Goal: Task Accomplishment & Management: Complete application form

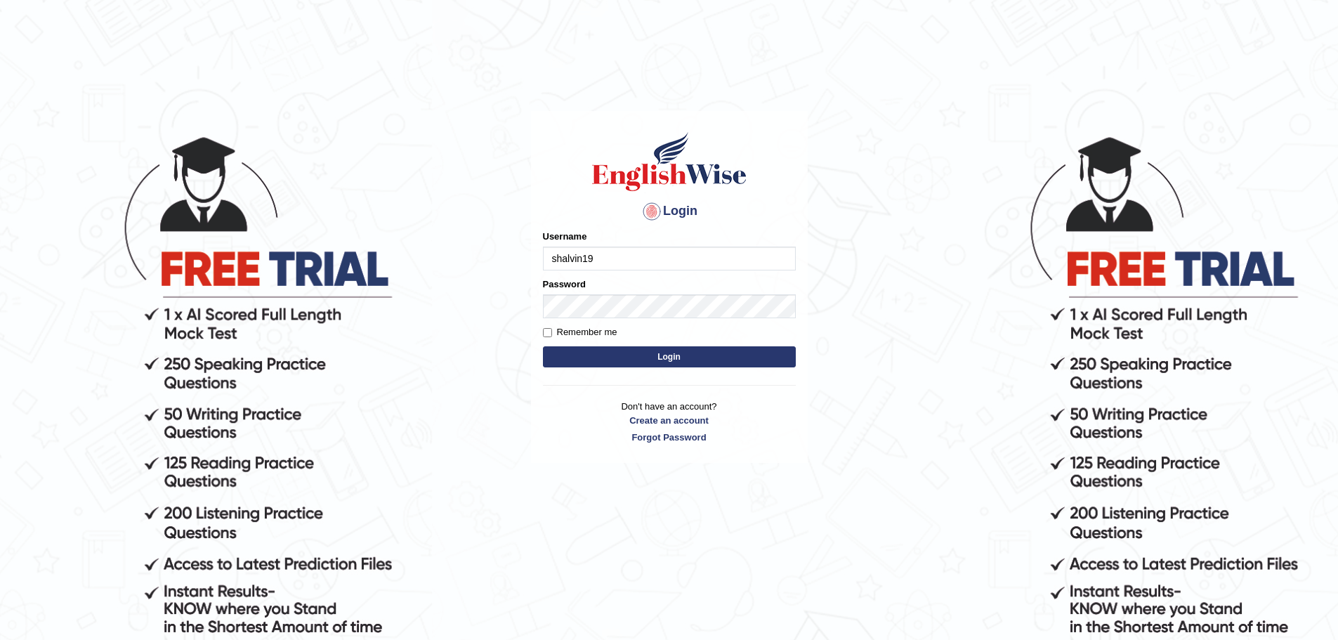
type input "shalvin19"
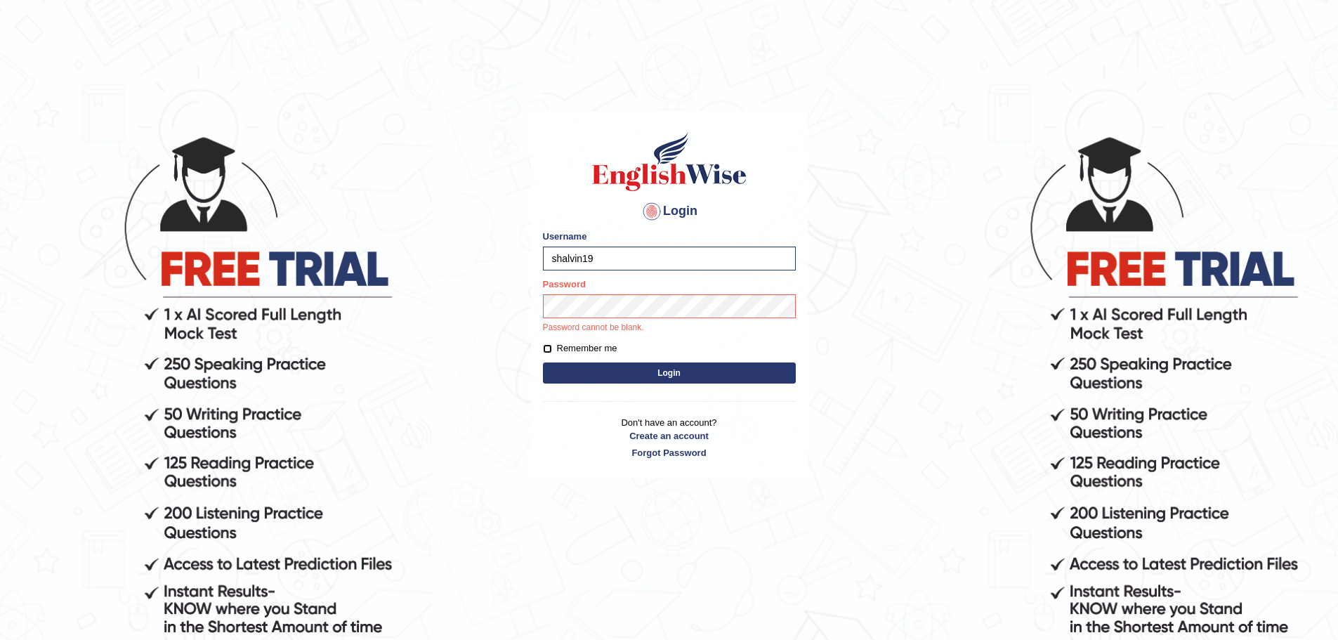
click at [549, 353] on input "Remember me" at bounding box center [547, 348] width 9 height 9
checkbox input "true"
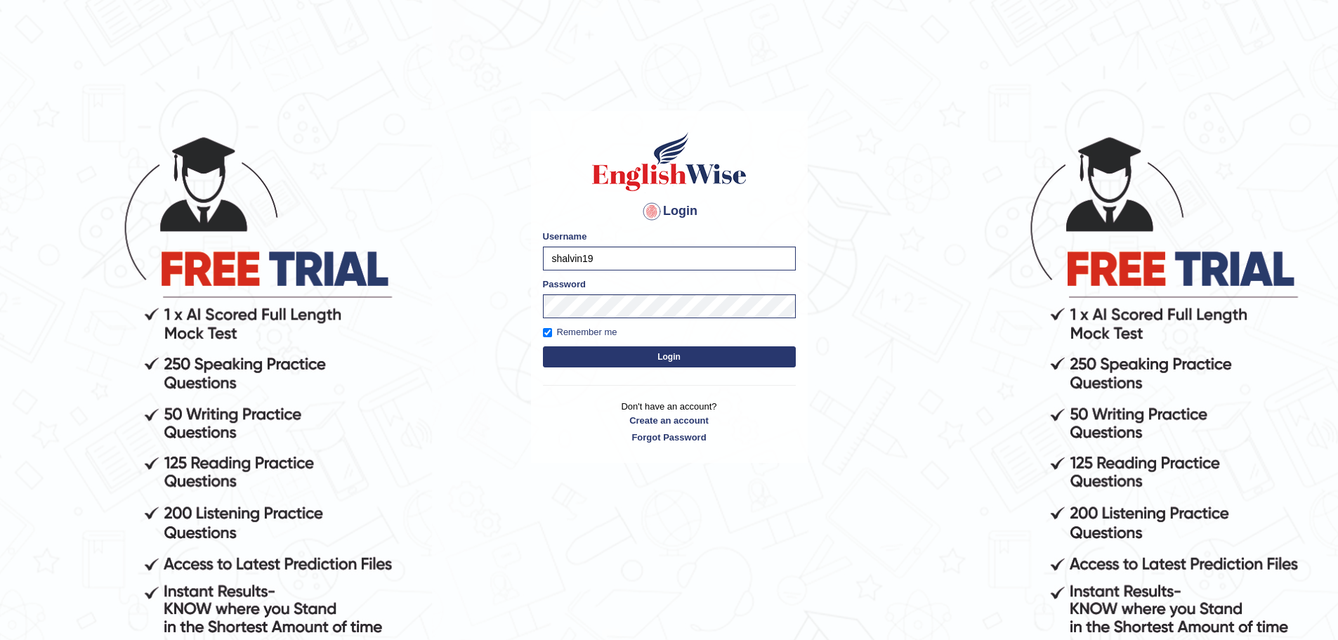
click at [587, 358] on button "Login" at bounding box center [669, 356] width 253 height 21
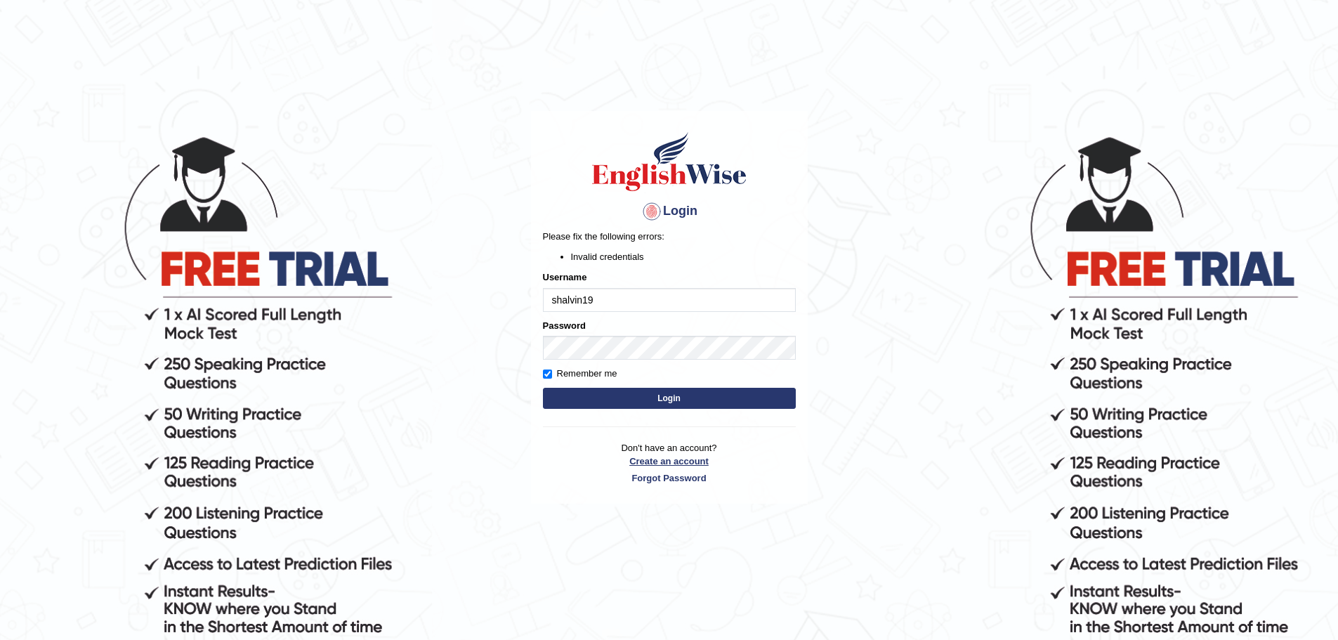
click at [684, 463] on link "Create an account" at bounding box center [669, 461] width 253 height 13
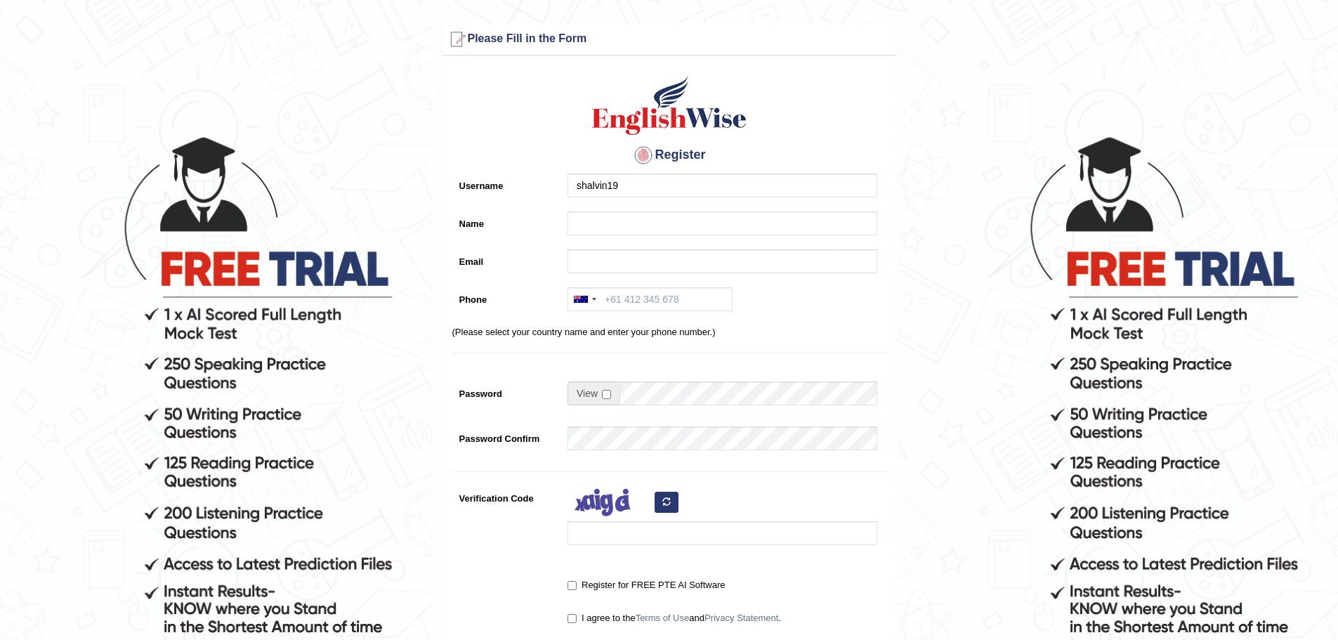
type input "shalvin19"
click at [632, 235] on input "Name" at bounding box center [723, 223] width 310 height 24
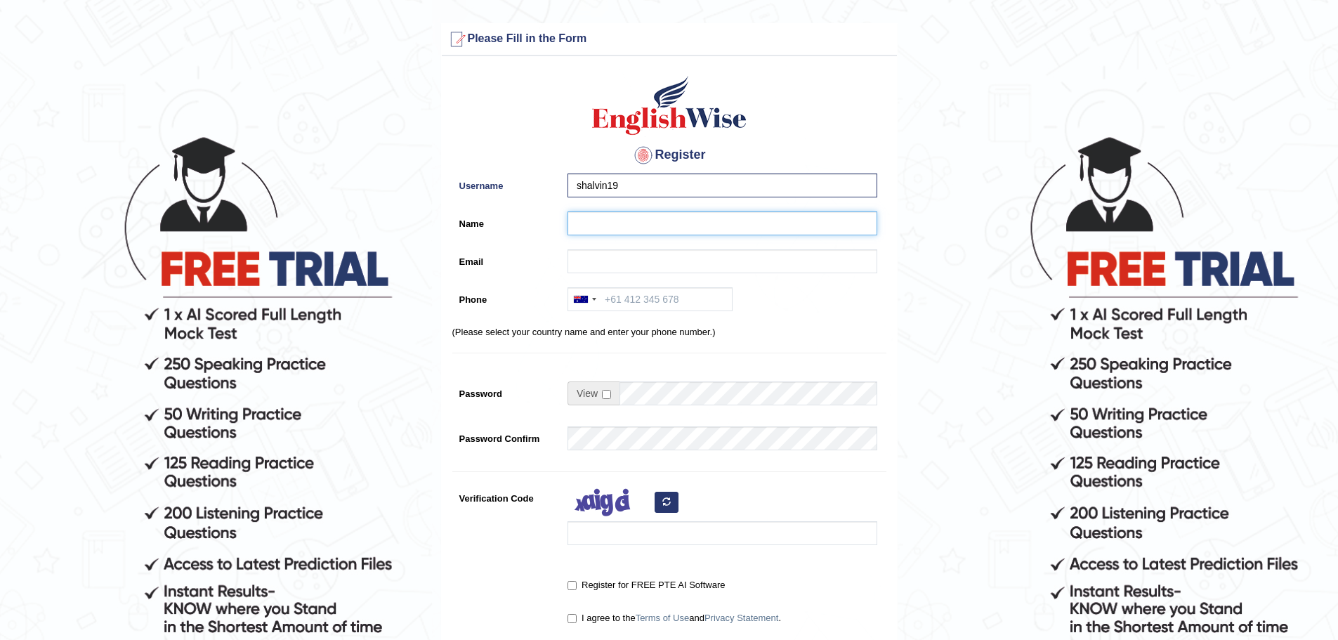
type input "Shalvin Kumar"
type input "shalvinkumar13@gmail.com"
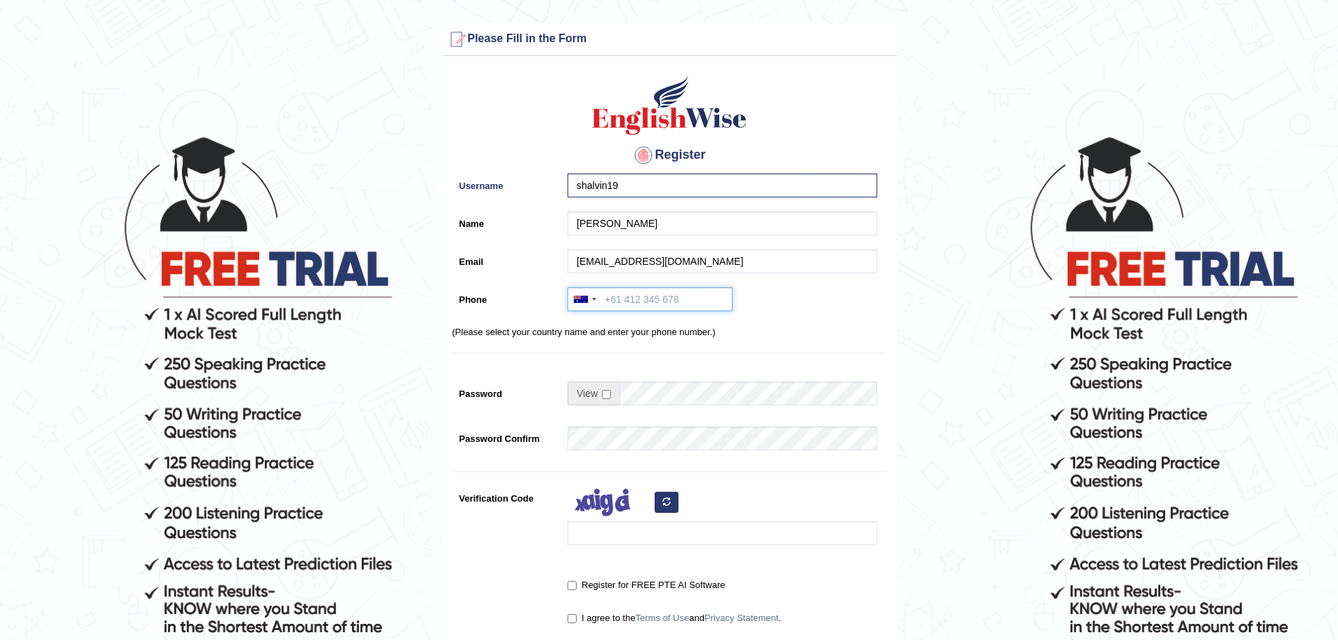
type input "+61451980373"
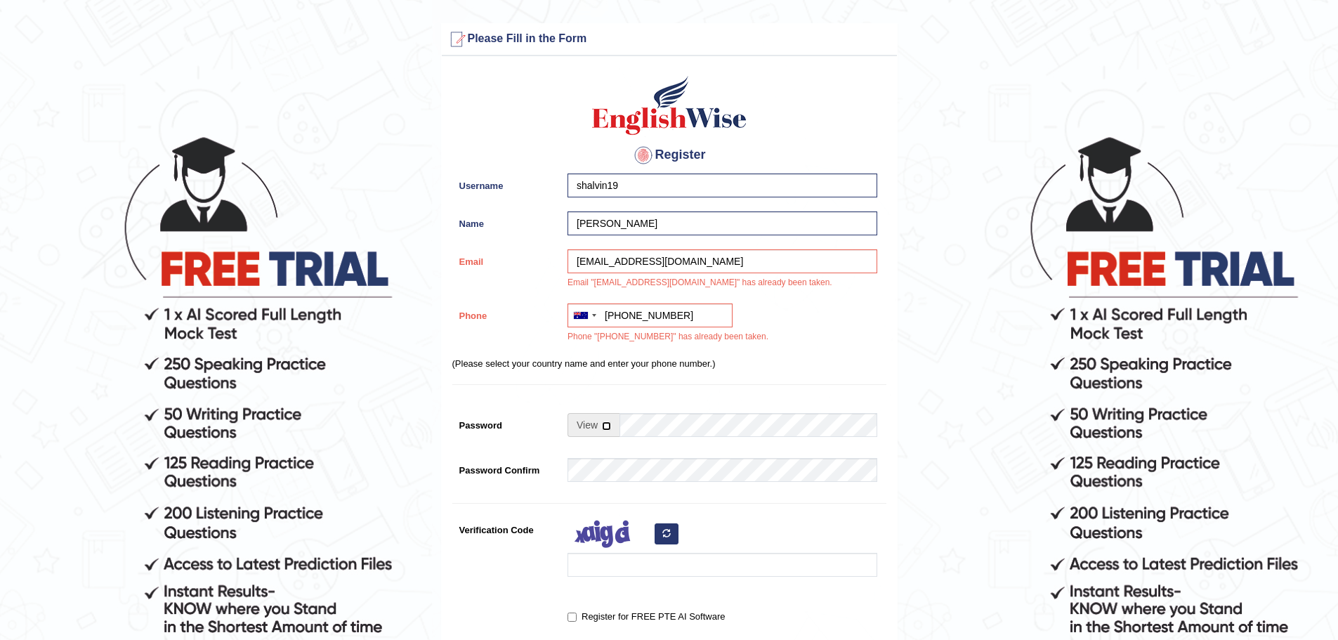
click at [606, 428] on input "checkbox" at bounding box center [606, 426] width 9 height 9
checkbox input "true"
click at [644, 429] on input "Password" at bounding box center [749, 425] width 258 height 24
type input "Shalvin.k19"
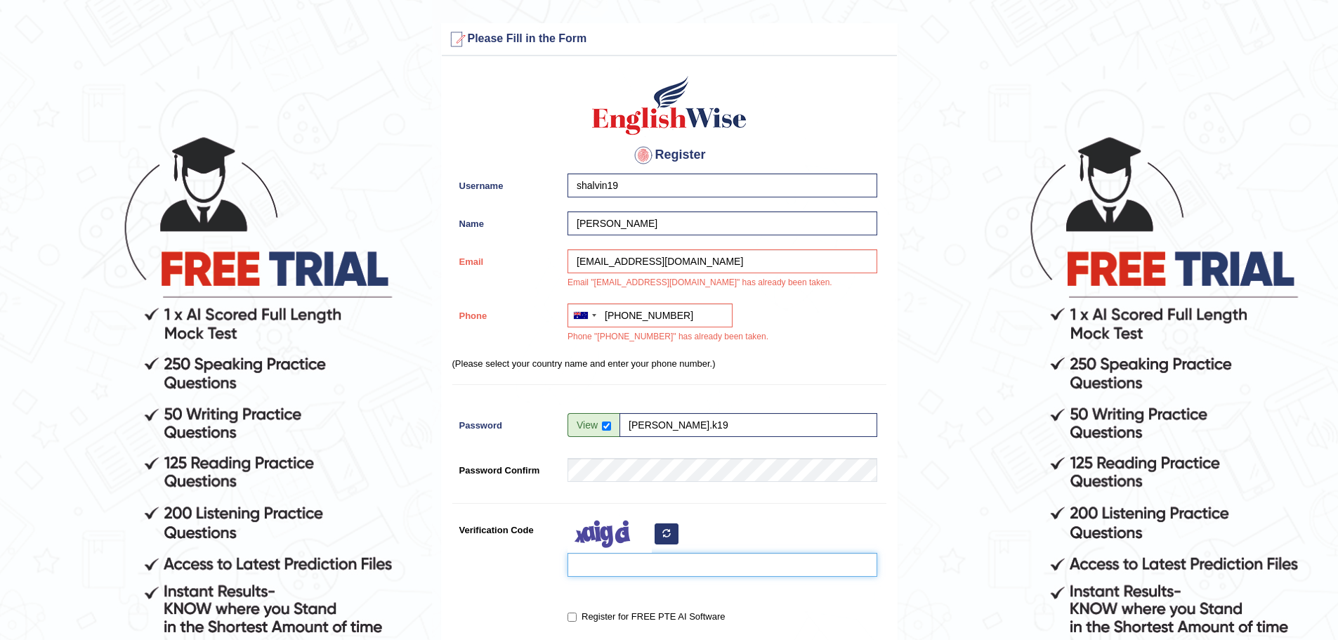
click at [596, 564] on input "Verification Code" at bounding box center [723, 565] width 310 height 24
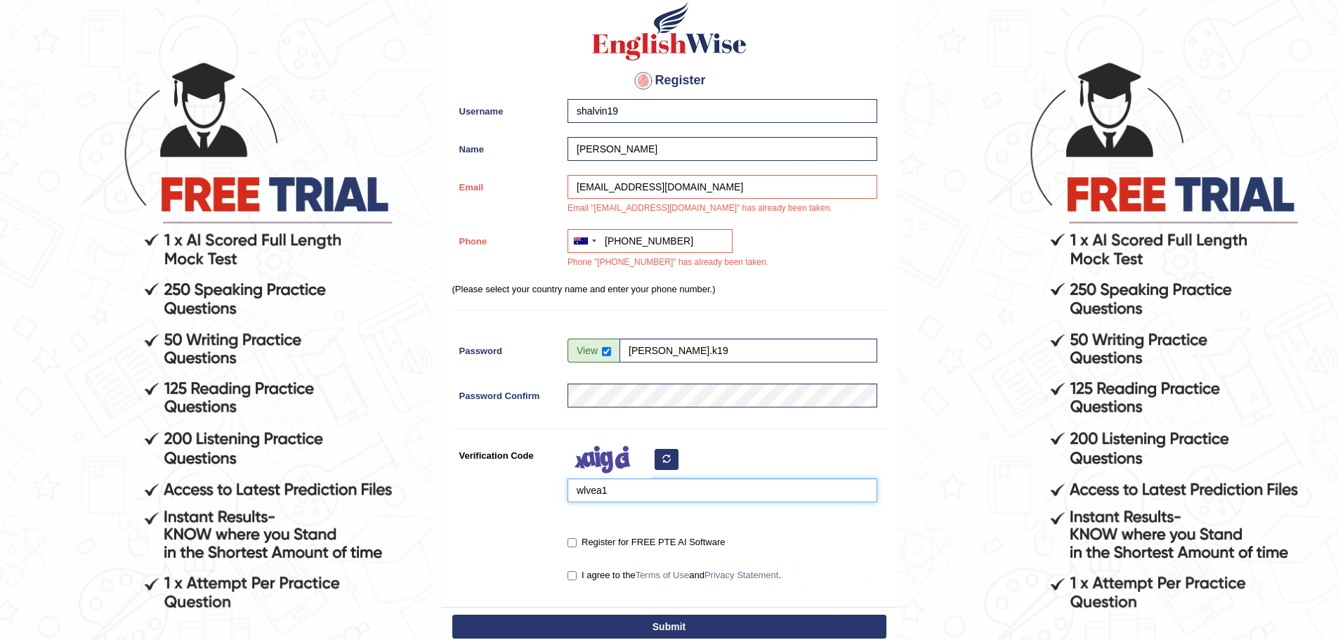
scroll to position [211, 0]
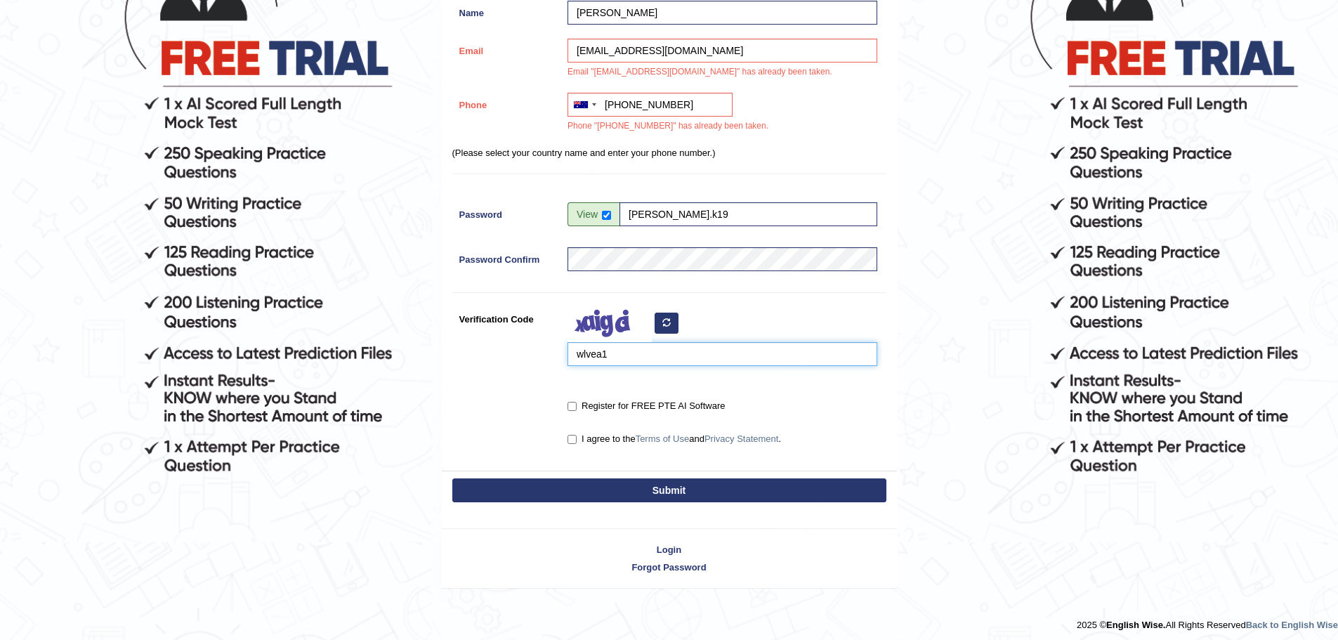
type input "wlvea1"
click at [571, 405] on input "Register for FREE PTE AI Software" at bounding box center [572, 406] width 9 height 9
checkbox input "true"
click at [573, 441] on input "I agree to the Terms of Use and Privacy Statement ." at bounding box center [572, 439] width 9 height 9
checkbox input "true"
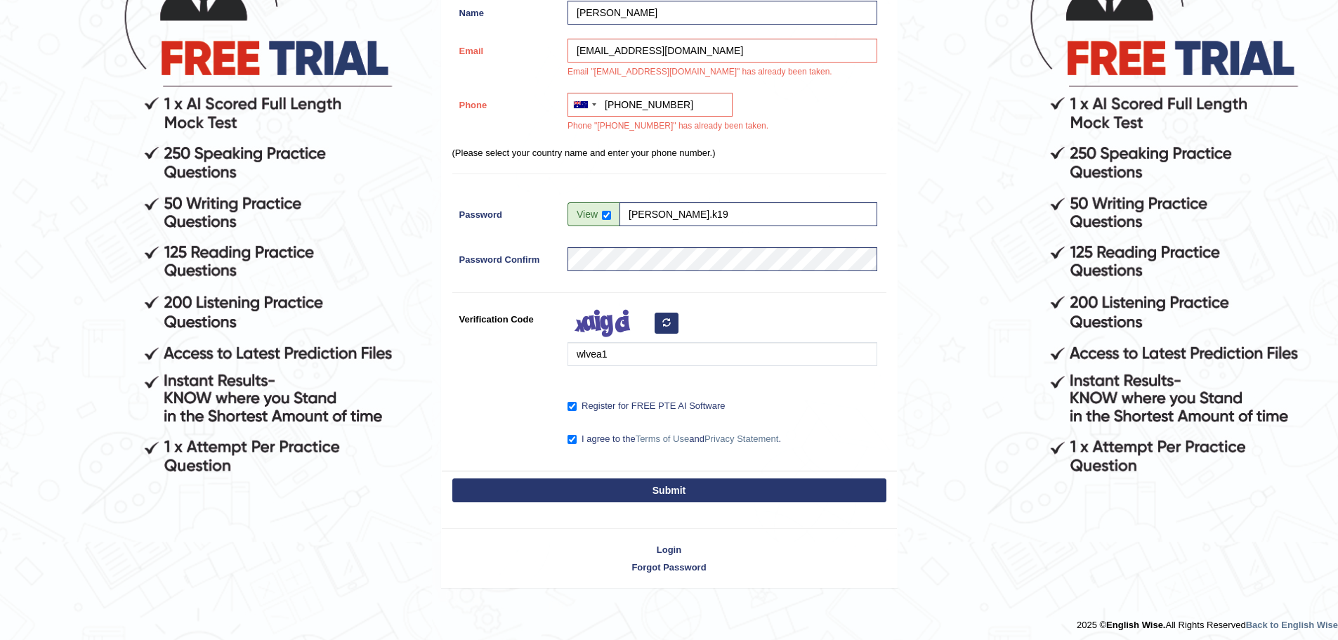
click at [597, 492] on button "Submit" at bounding box center [669, 490] width 434 height 24
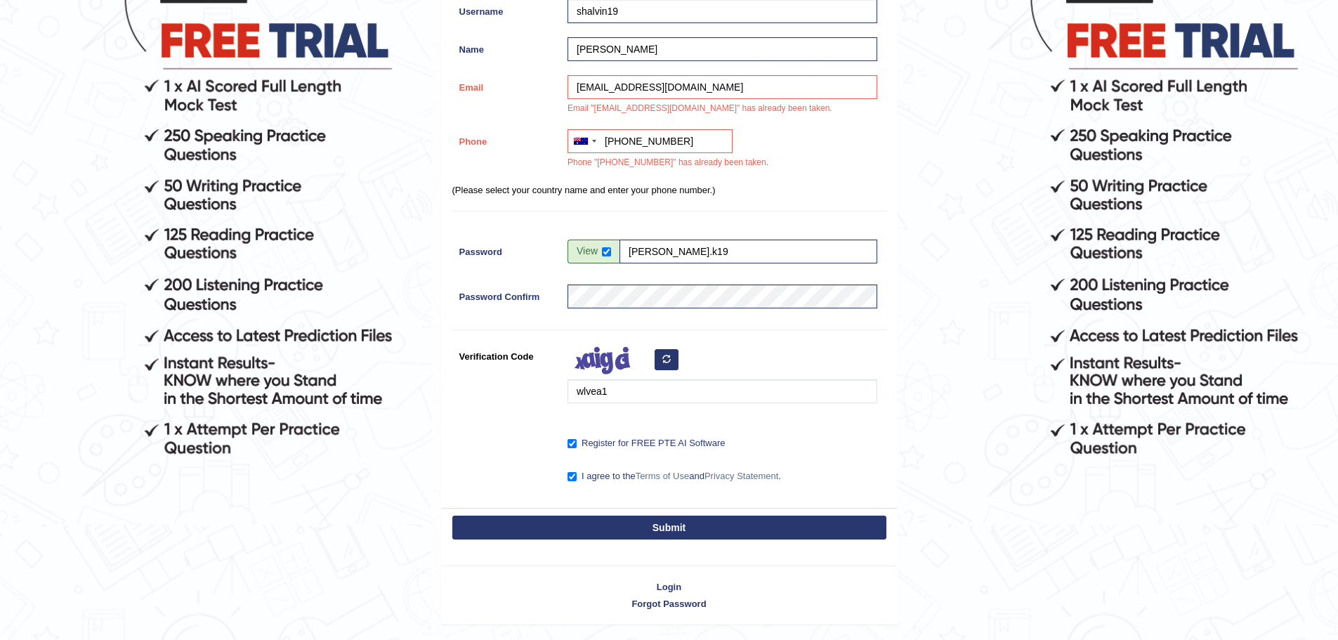
scroll to position [270, 0]
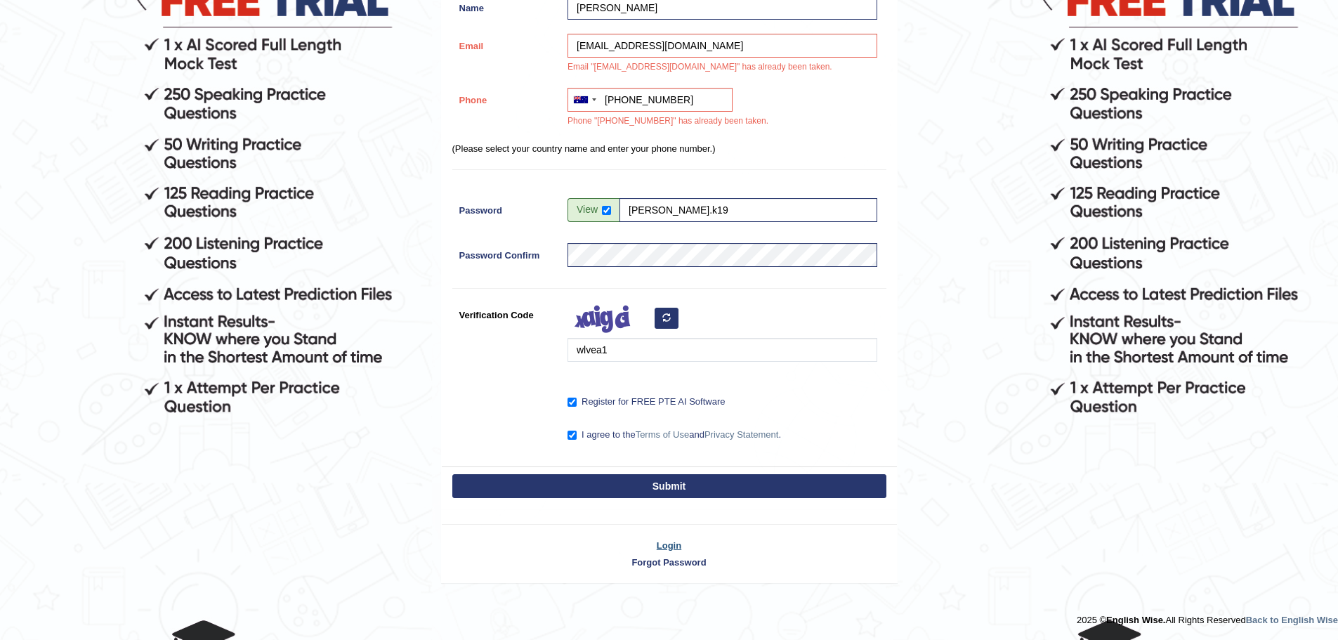
click at [675, 548] on link "Login" at bounding box center [669, 545] width 455 height 13
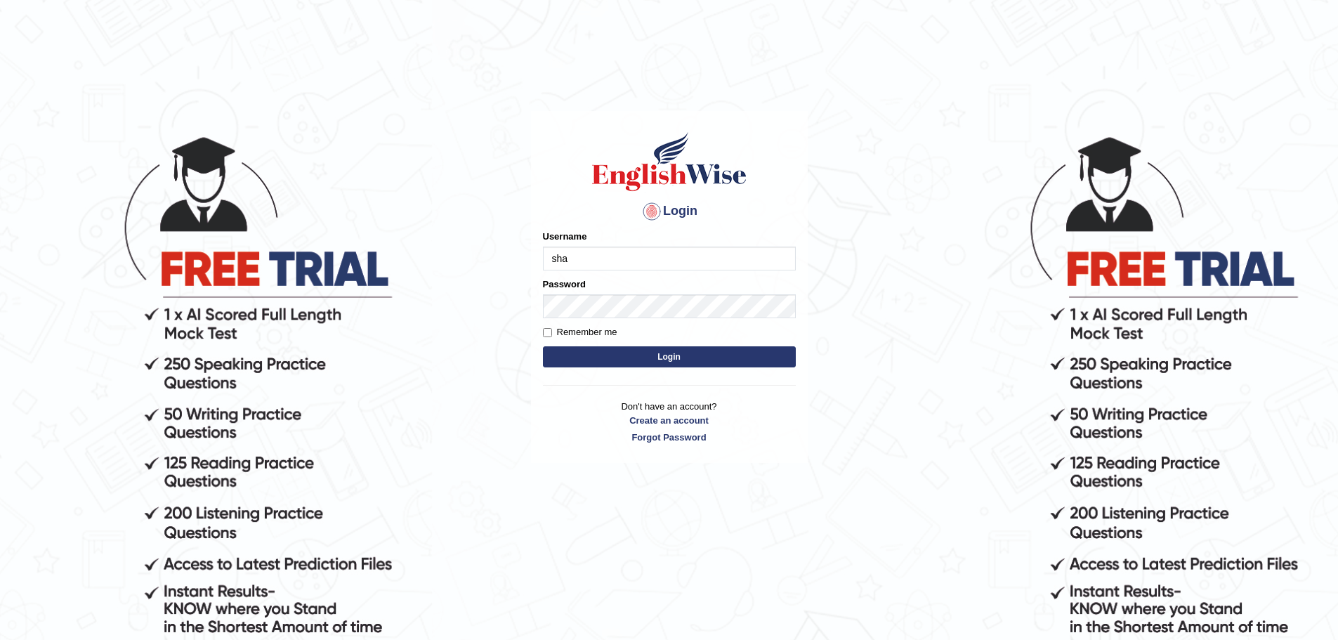
type input "shalvin19"
click at [667, 436] on link "Forgot Password" at bounding box center [669, 437] width 253 height 13
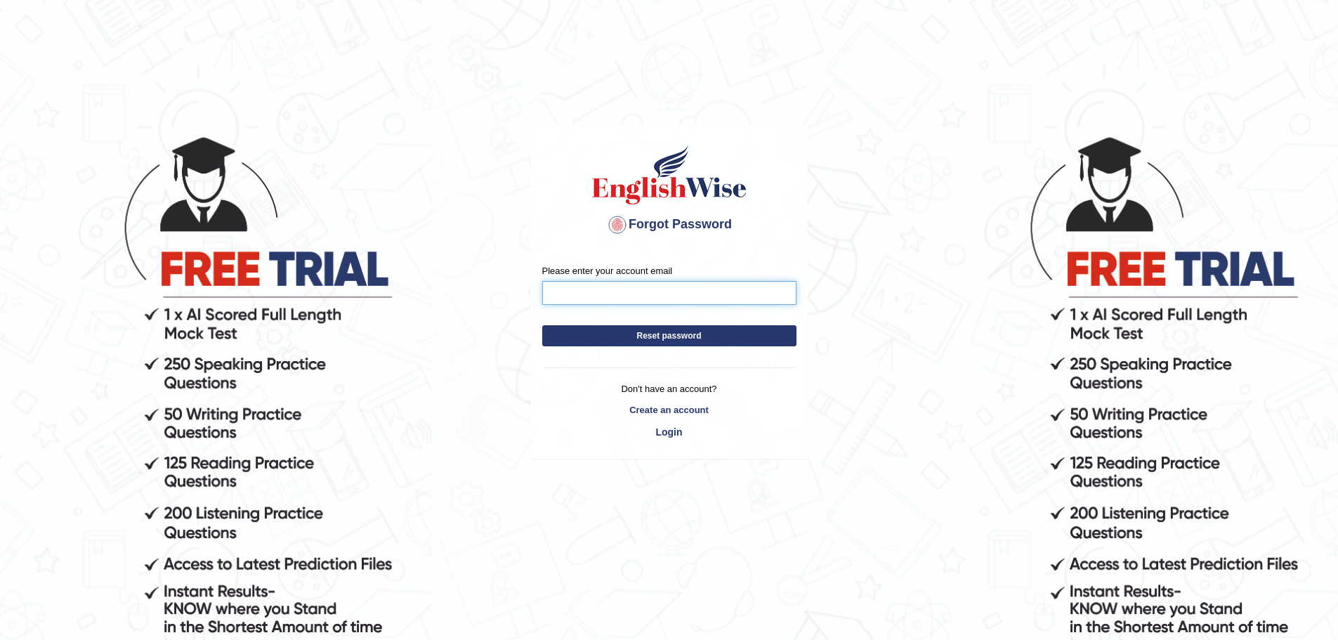
click at [581, 291] on input "Please enter your account email" at bounding box center [669, 293] width 254 height 24
type input "[EMAIL_ADDRESS][DOMAIN_NAME]"
click at [564, 337] on button "Reset password" at bounding box center [669, 335] width 254 height 21
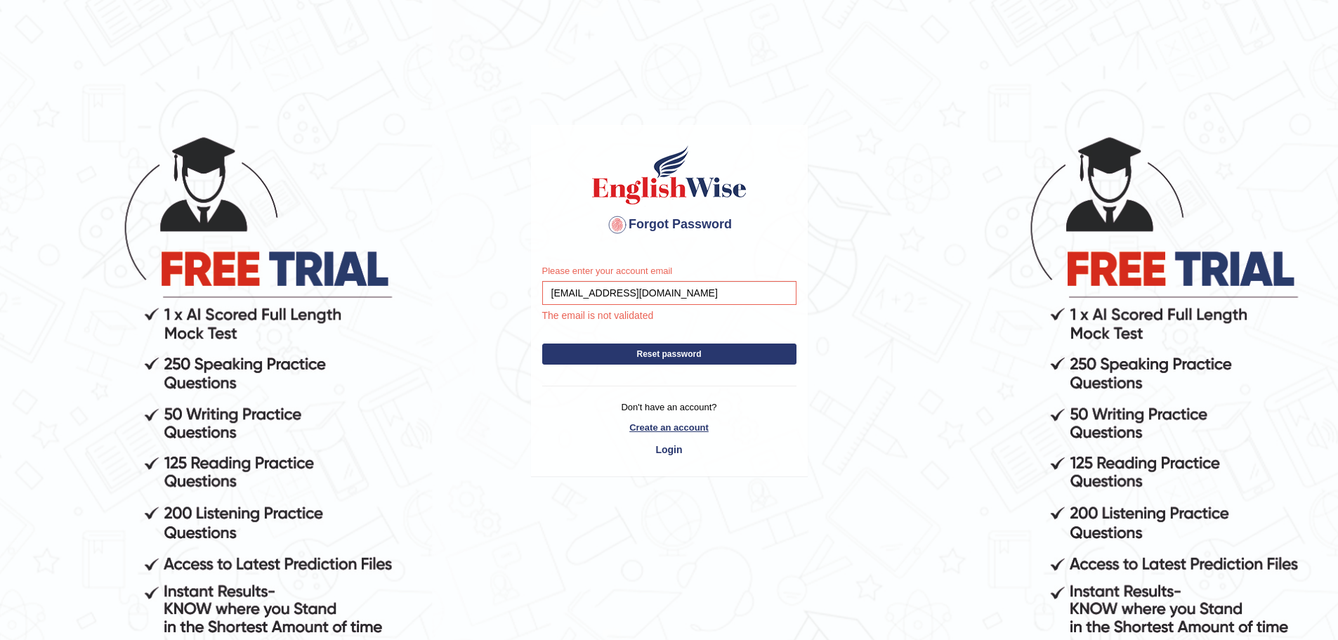
click at [639, 431] on link "Create an account" at bounding box center [669, 427] width 254 height 13
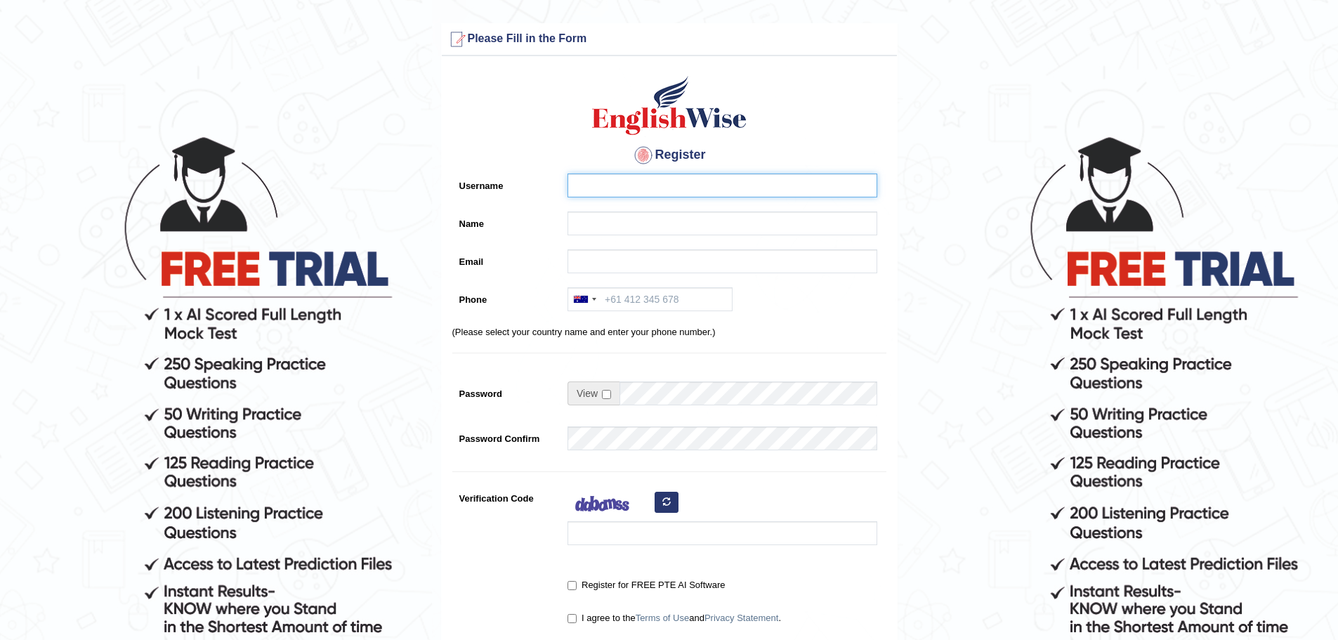
click at [688, 185] on input "Username" at bounding box center [723, 186] width 310 height 24
type input "shalvin19"
click at [647, 229] on input "Name" at bounding box center [723, 223] width 310 height 24
type input "Shalvin Kumar"
type input "shalvinkumar13@gmail.com"
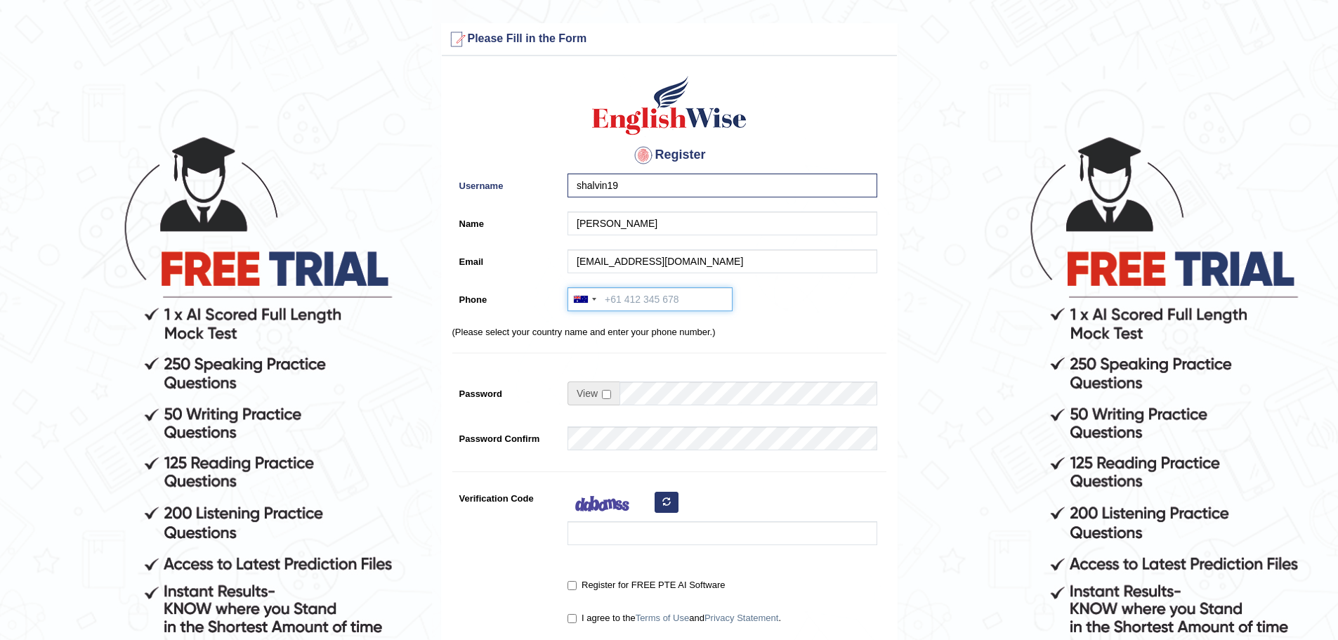
type input "+61451980373"
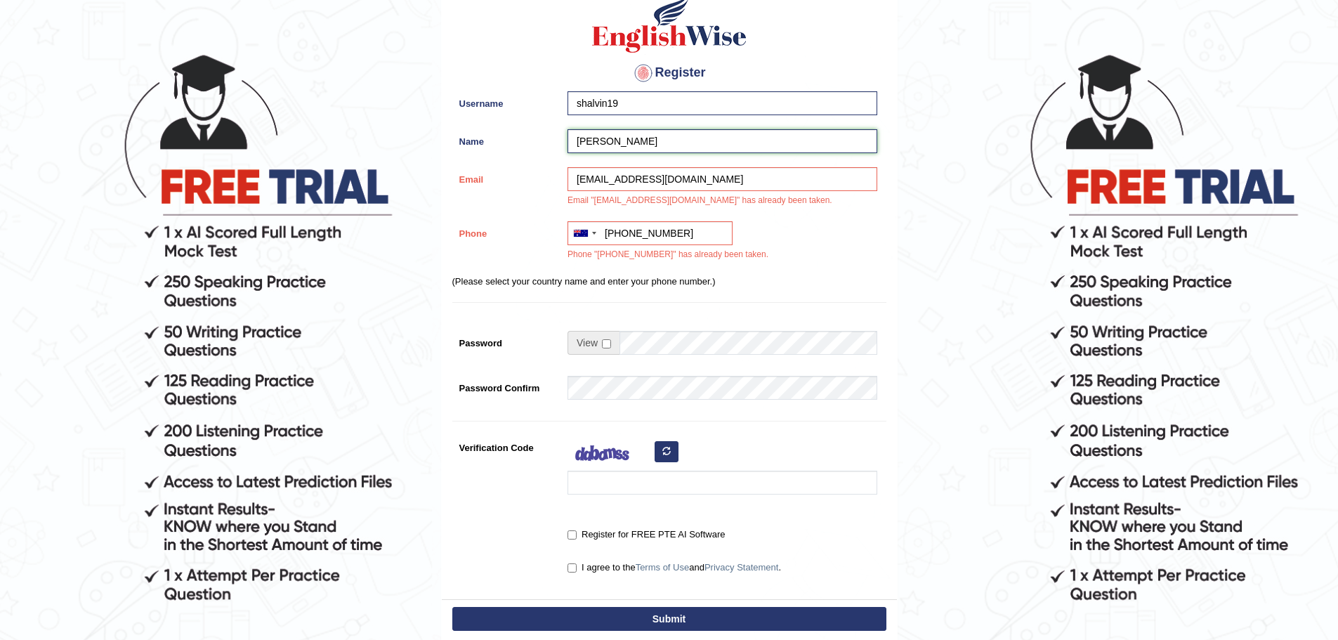
scroll to position [75, 0]
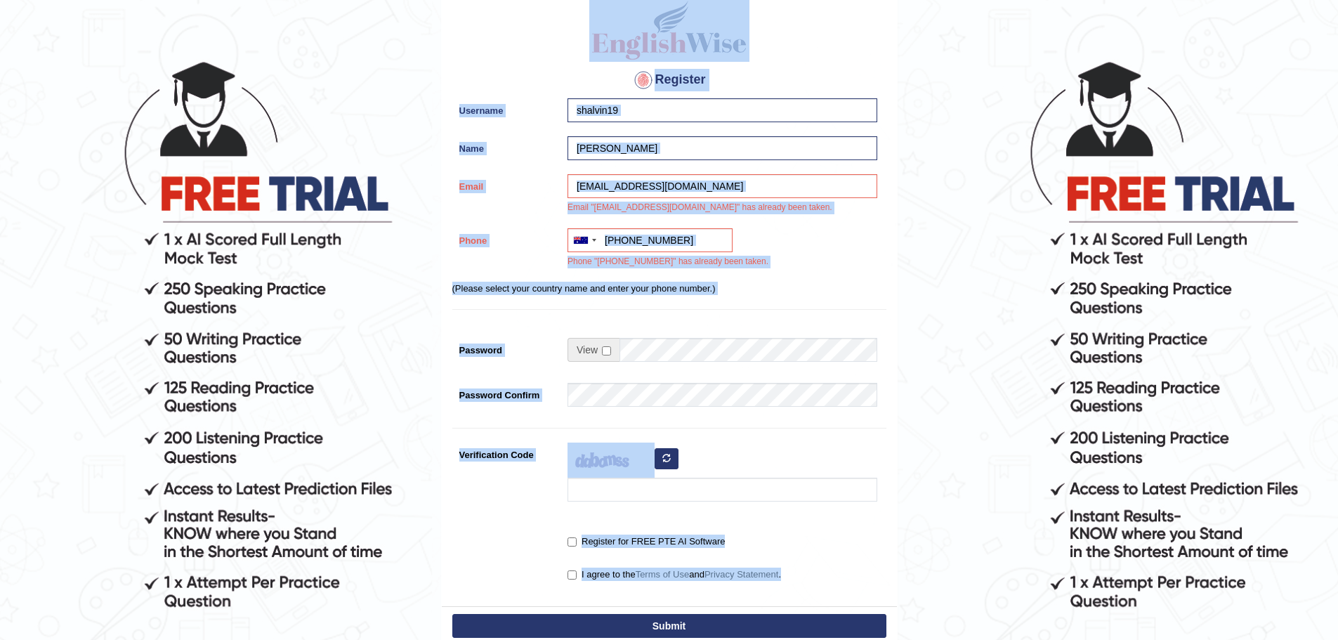
drag, startPoint x: 424, startPoint y: 32, endPoint x: 991, endPoint y: 599, distance: 800.9
click at [990, 600] on form "Please fix the following errors: Please Fill in the Form Register Username shal…" at bounding box center [669, 336] width 1334 height 776
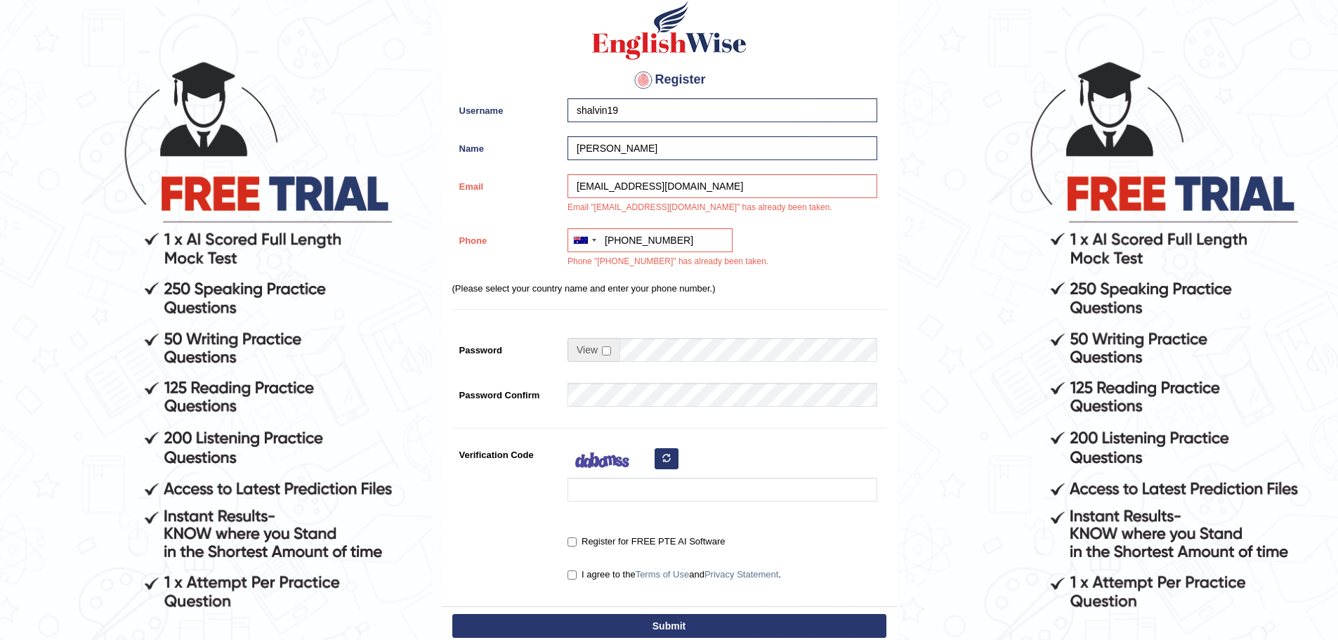
click at [1005, 564] on form "Please fix the following errors: Please Fill in the Form Register Username shal…" at bounding box center [669, 336] width 1334 height 776
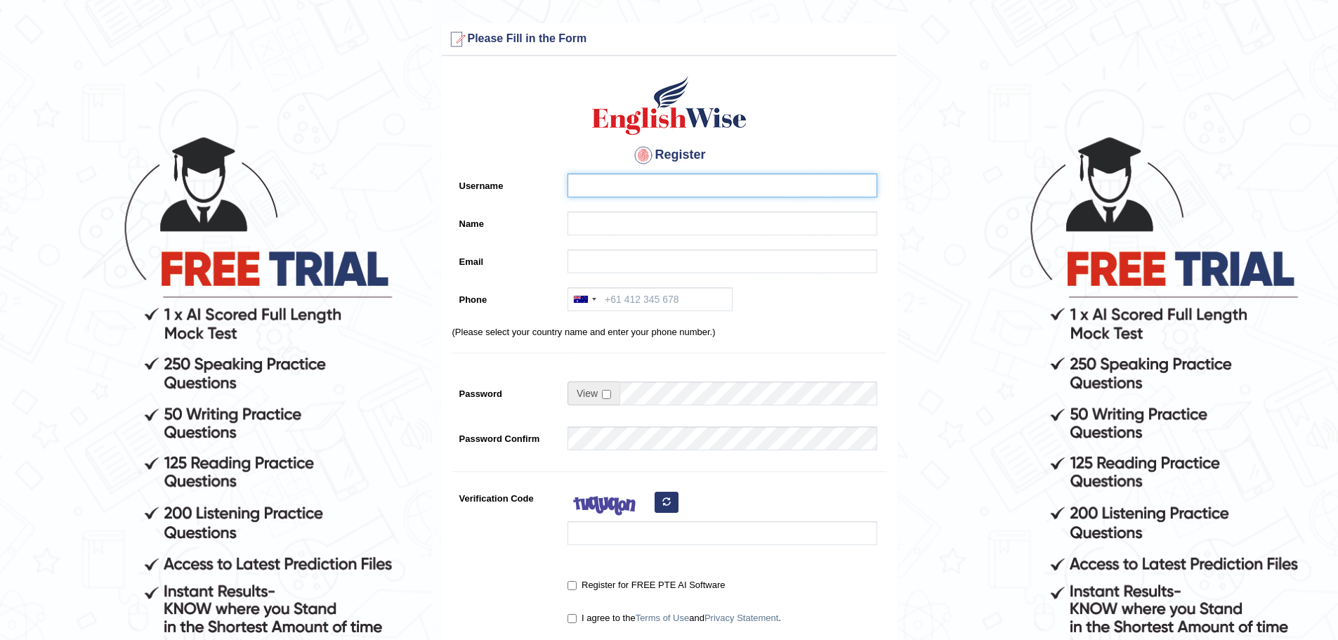
click at [621, 183] on input "Username" at bounding box center [723, 186] width 310 height 24
type input "shalvin19"
click at [642, 226] on input "Name" at bounding box center [723, 223] width 310 height 24
type input "Shalvin Kumar"
type input "shalvinkumar13@gmail.com"
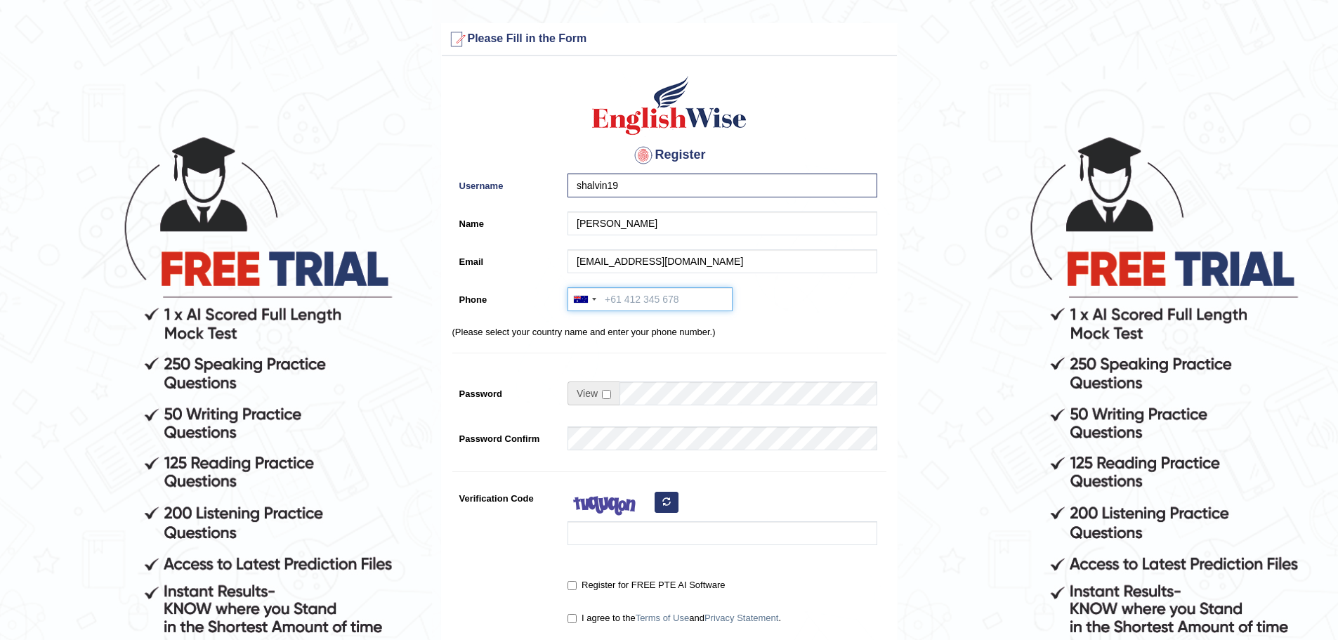
type input "+61451980373"
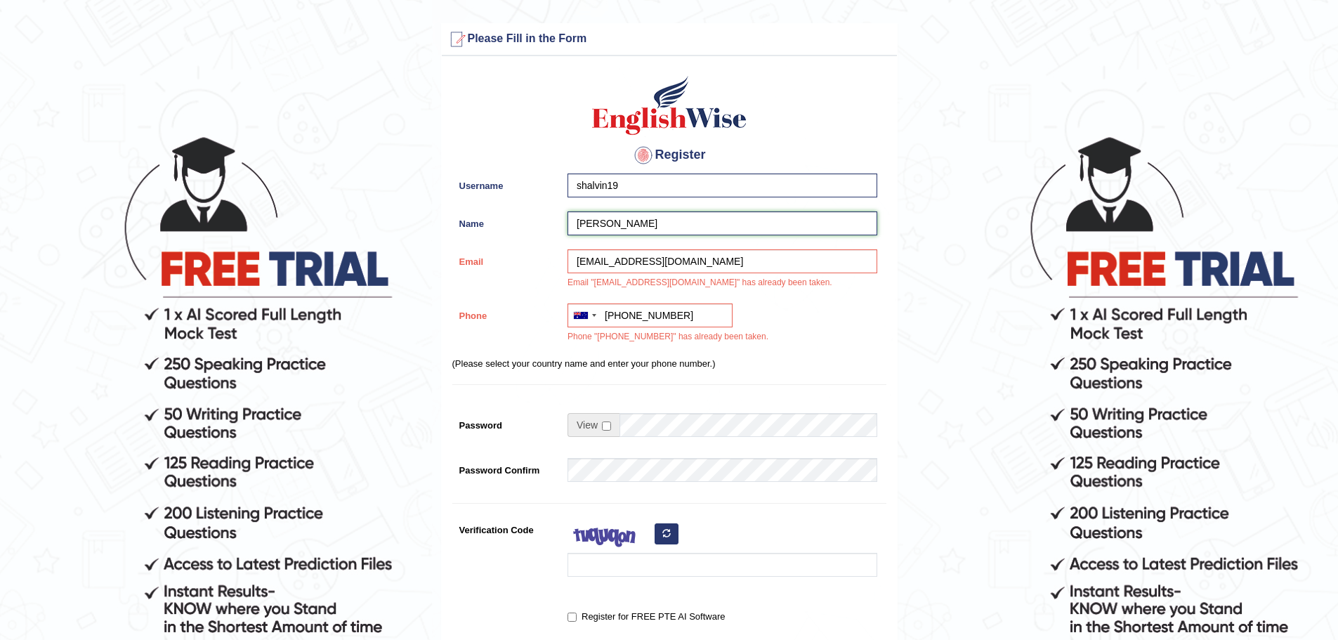
type input "Shalvin Kumar"
drag, startPoint x: 952, startPoint y: 268, endPoint x: 963, endPoint y: 256, distance: 15.9
click at [963, 256] on form "Please fix the following errors: Please Fill in the Form Register Username shal…" at bounding box center [669, 411] width 1334 height 776
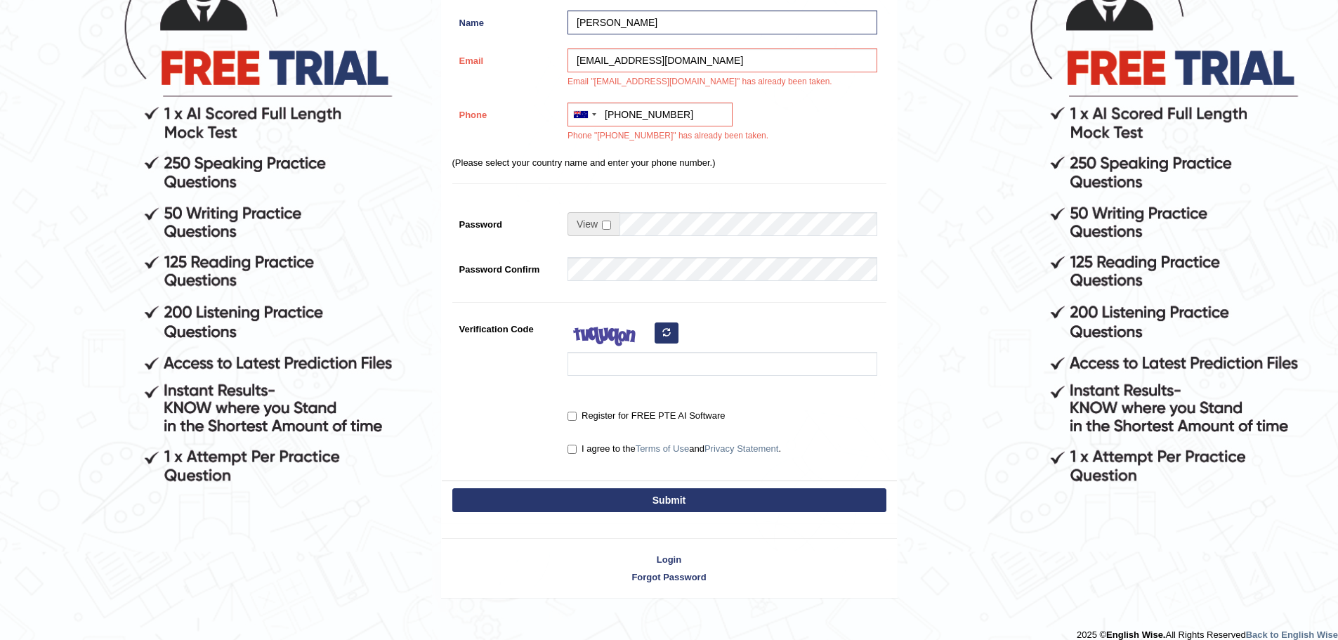
scroll to position [216, 0]
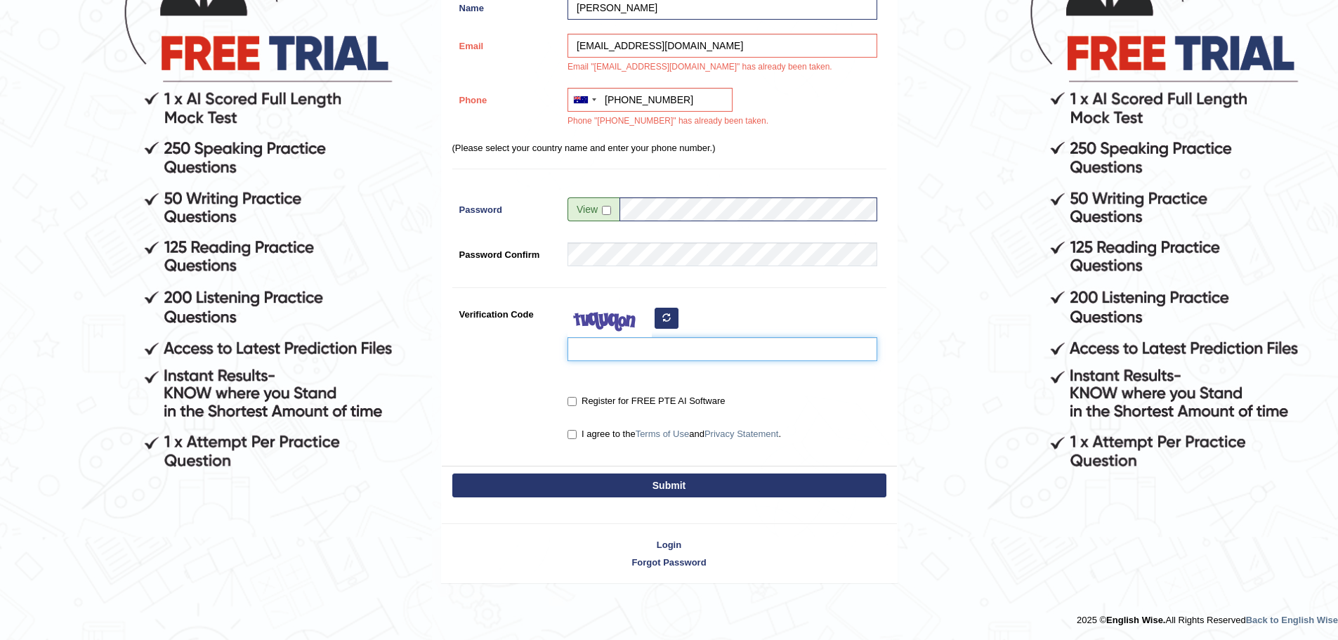
click at [605, 353] on input "Verification Code" at bounding box center [723, 349] width 310 height 24
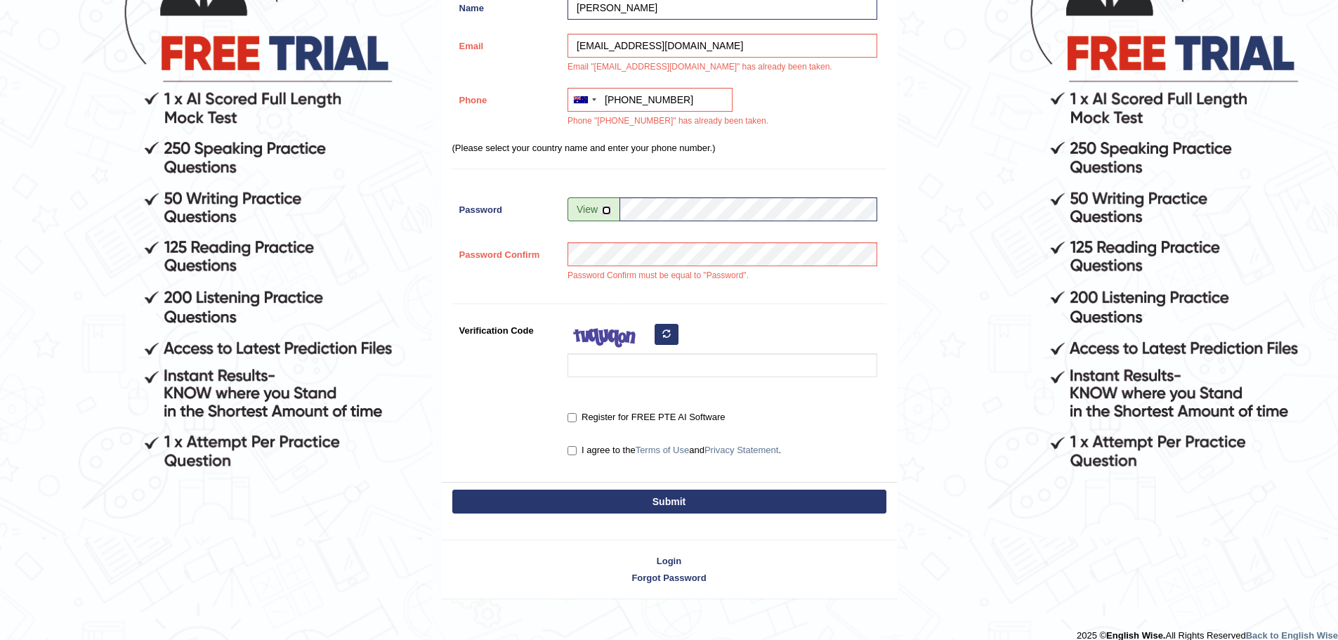
click at [608, 208] on input "checkbox" at bounding box center [606, 210] width 9 height 9
checkbox input "true"
click at [639, 211] on input "Salvin.k19" at bounding box center [749, 209] width 258 height 24
click at [636, 211] on input "Salvin.k19" at bounding box center [749, 209] width 258 height 24
type input "Shalvin.k19"
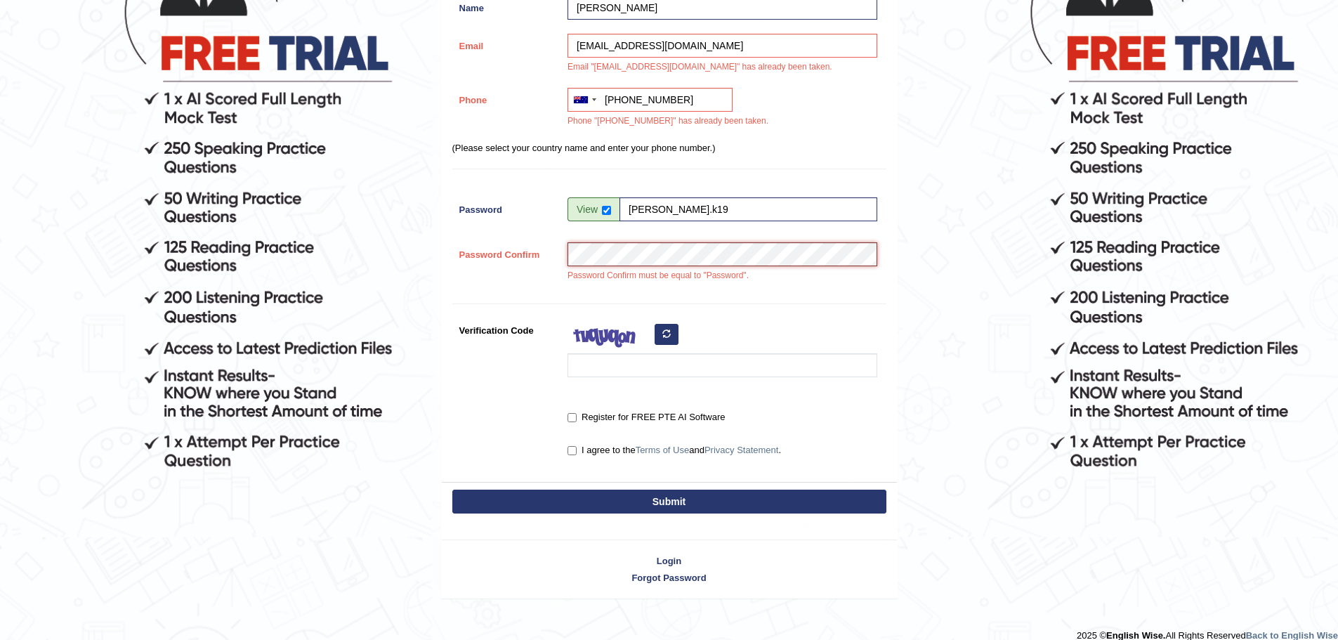
click at [452, 490] on button "Submit" at bounding box center [669, 502] width 434 height 24
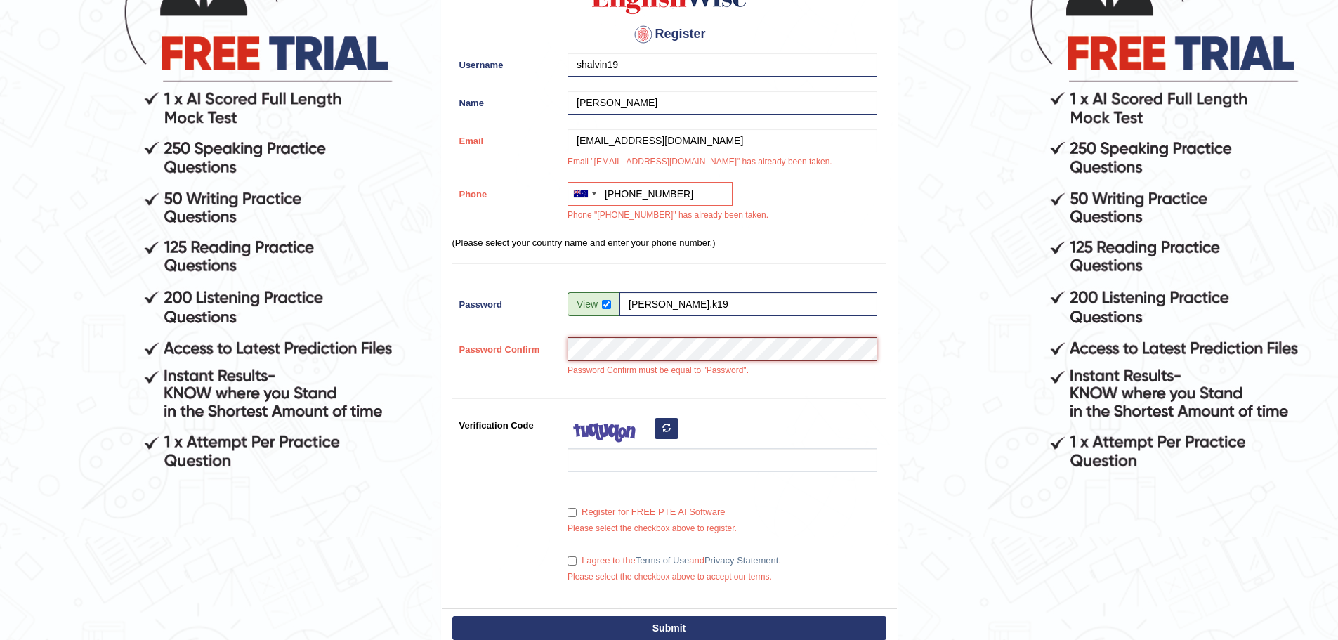
scroll to position [311, 0]
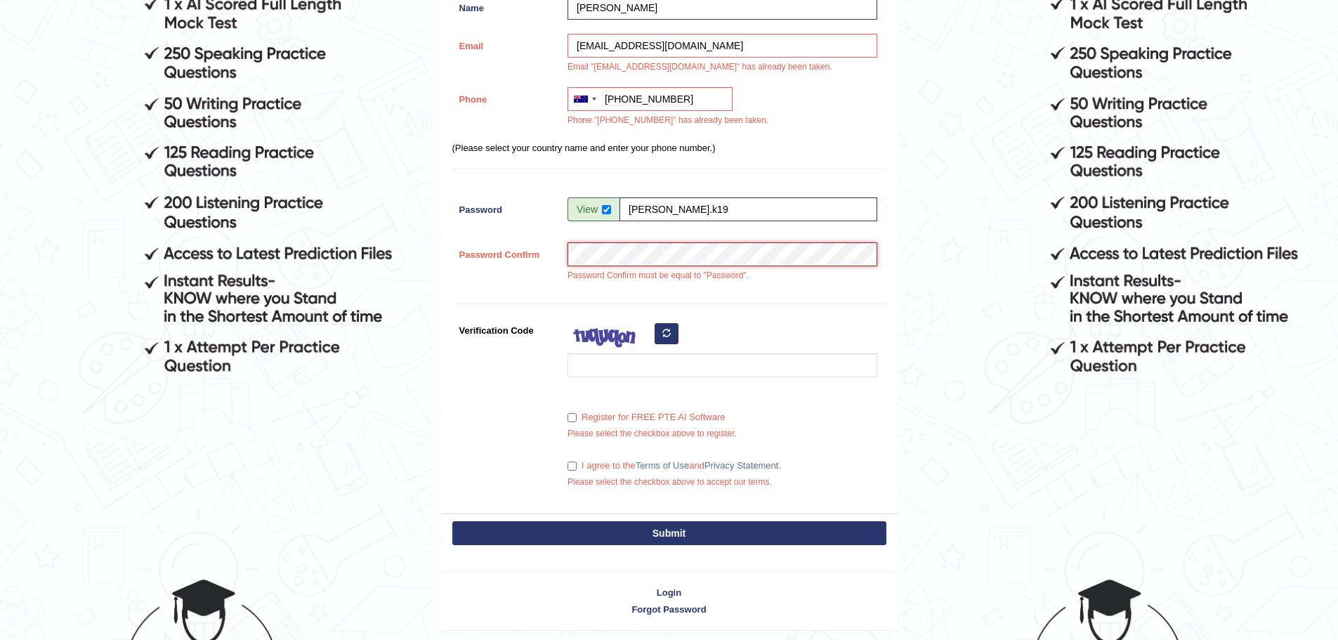
click at [507, 265] on div "Password Confirm Password Confirm must be equal to "Password"." at bounding box center [669, 265] width 434 height 47
click at [598, 365] on input "Verification Code" at bounding box center [723, 365] width 310 height 24
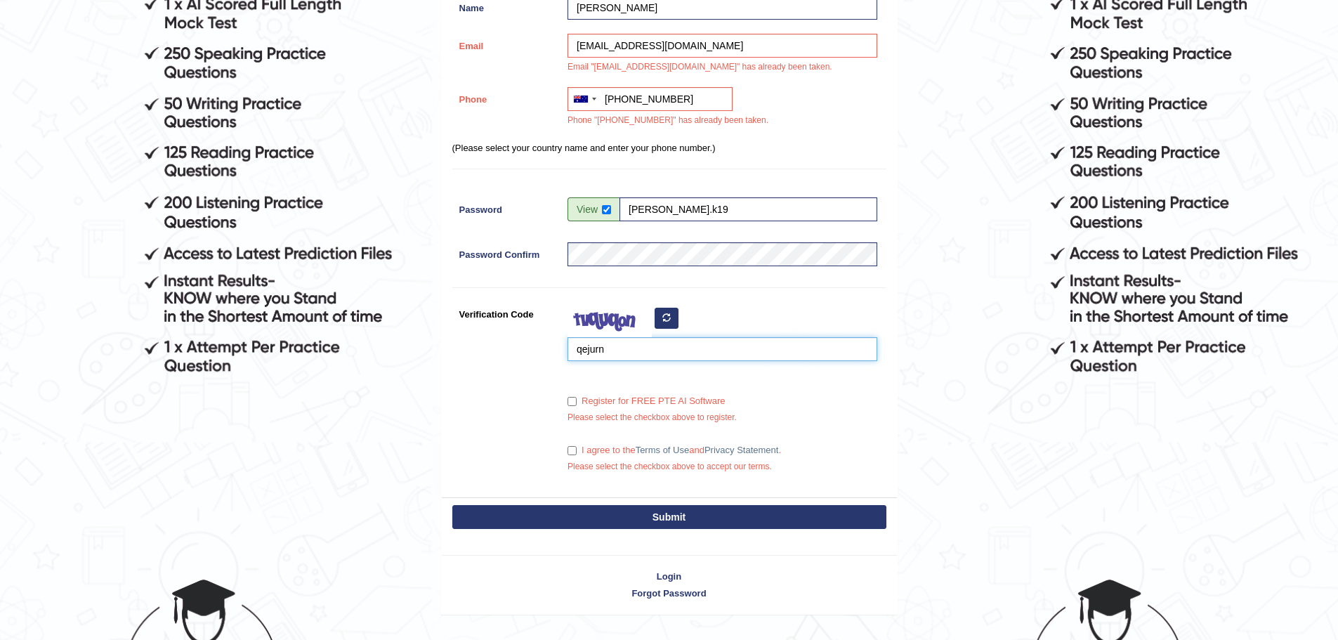
type input "qejurn"
click at [571, 404] on input "Register for FREE PTE AI Software" at bounding box center [572, 401] width 9 height 9
checkbox input "true"
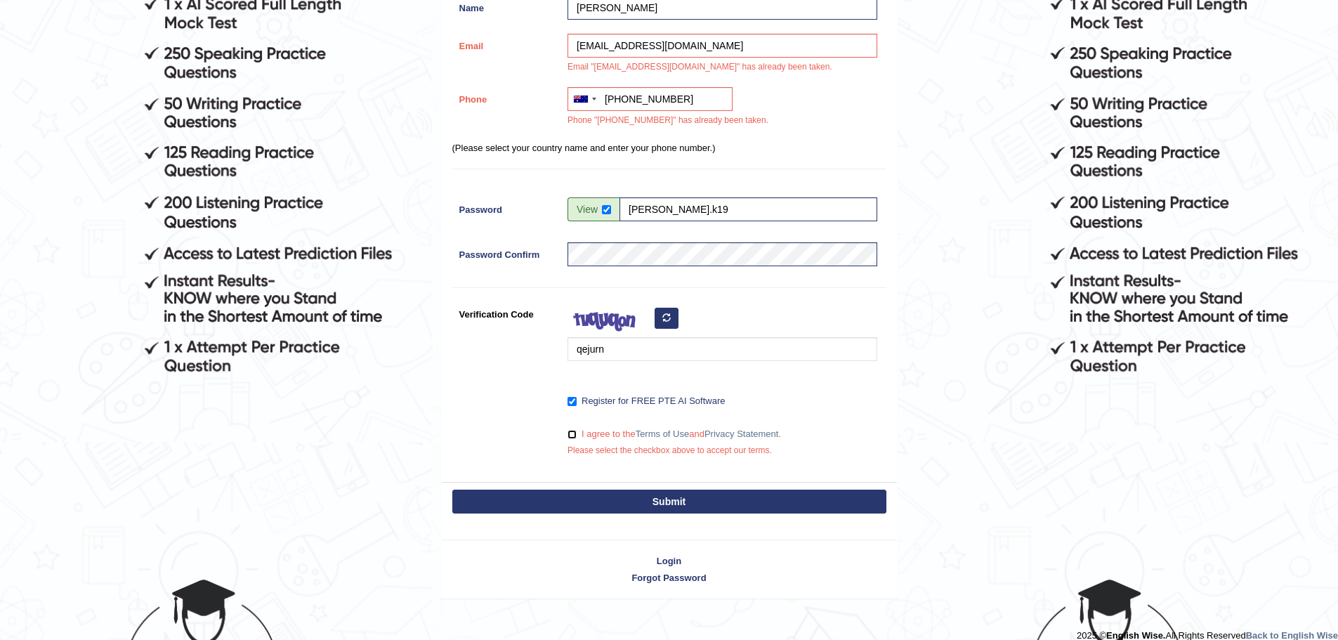
click at [572, 432] on input "I agree to the Terms of Use and Privacy Statement ." at bounding box center [572, 434] width 9 height 9
checkbox input "true"
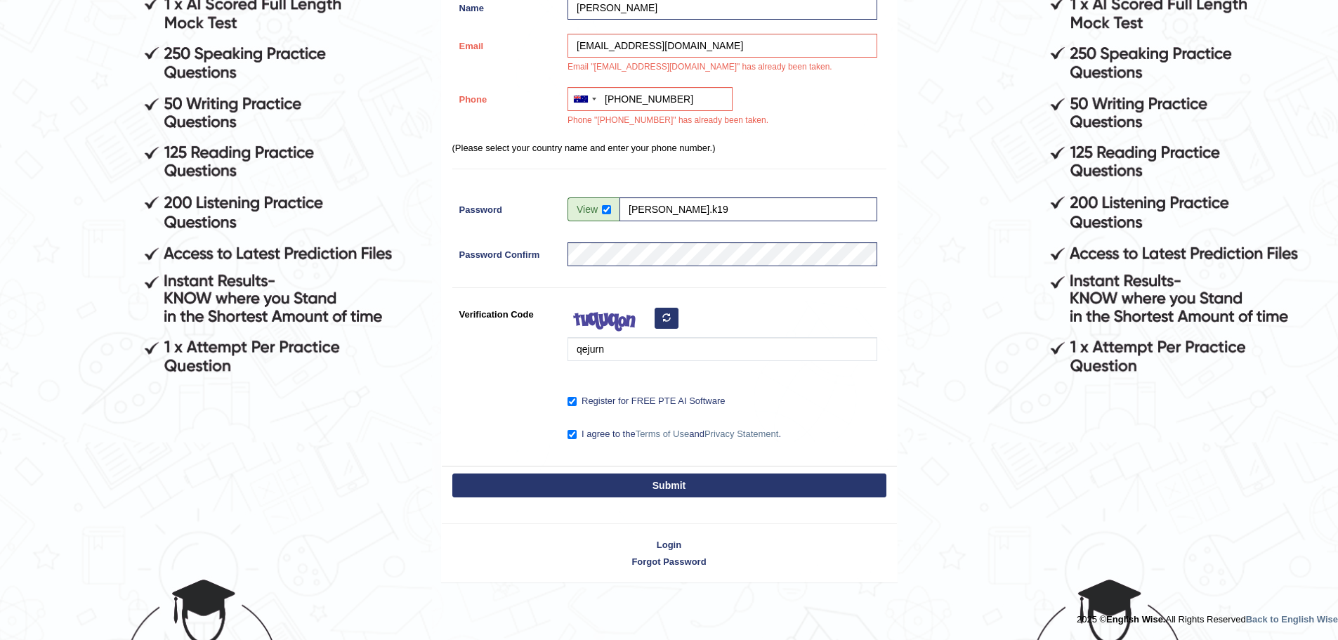
click at [639, 487] on button "Submit" at bounding box center [669, 486] width 434 height 24
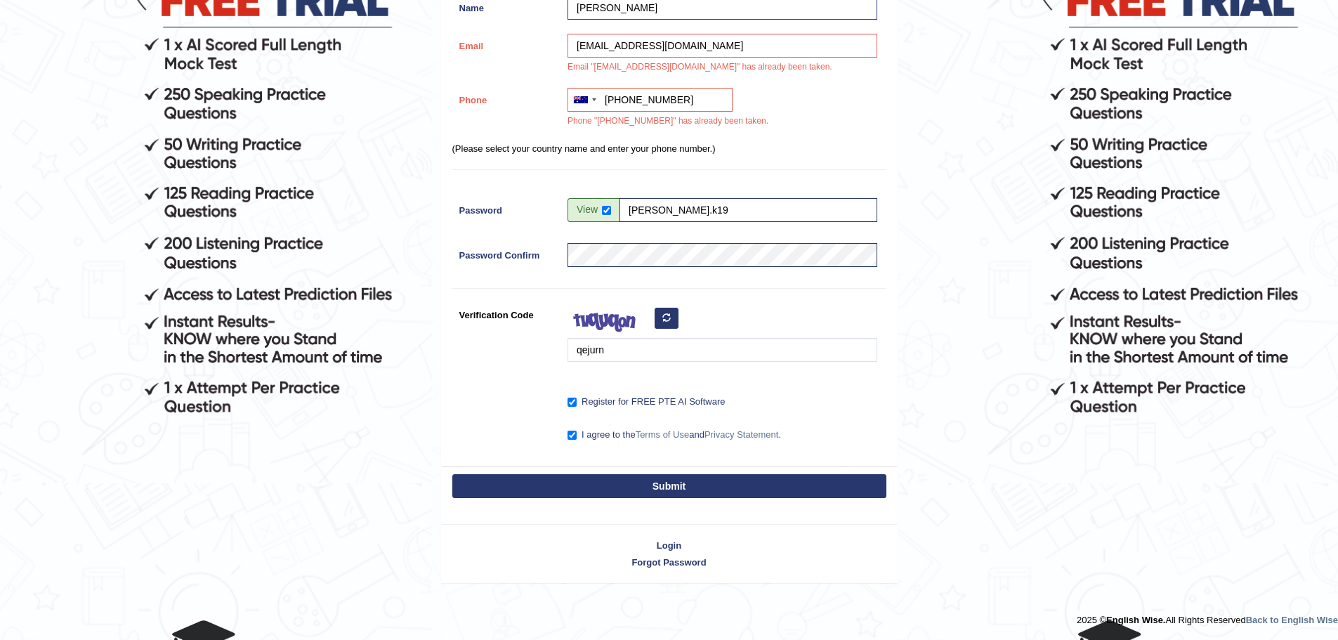
click at [660, 481] on button "Submit" at bounding box center [669, 486] width 434 height 24
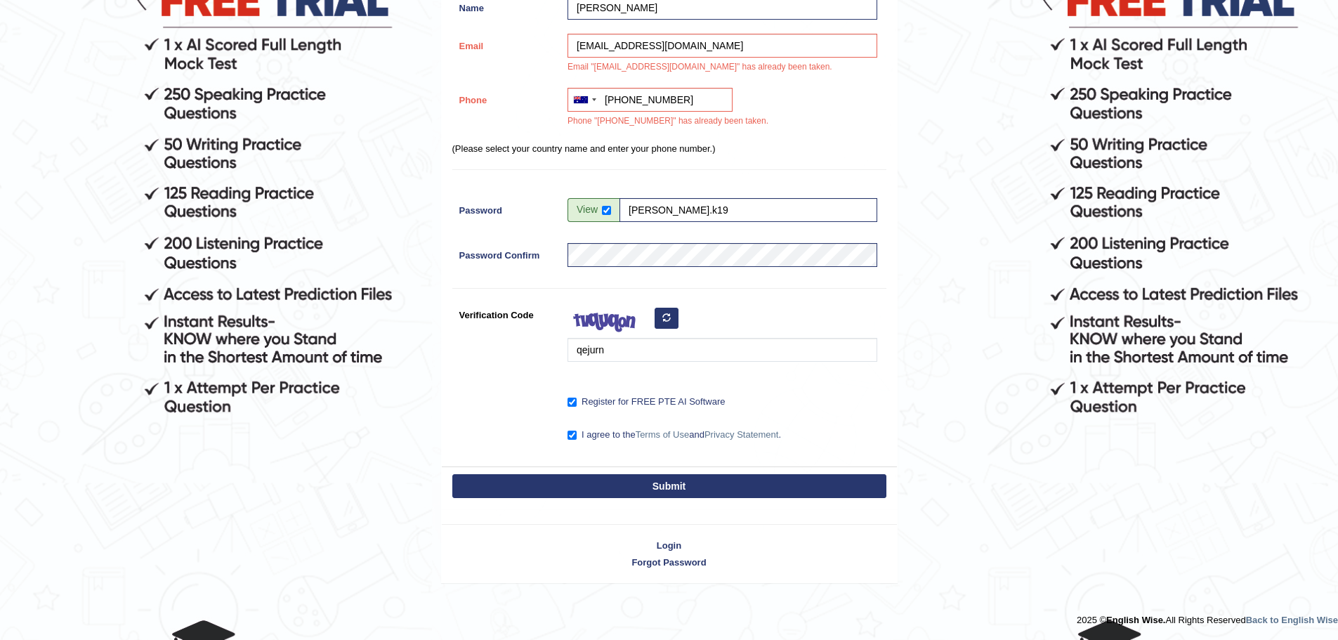
click at [660, 481] on button "Submit" at bounding box center [669, 486] width 434 height 24
click at [723, 483] on button "Submit" at bounding box center [669, 486] width 434 height 24
click at [668, 545] on link "Login" at bounding box center [669, 545] width 455 height 13
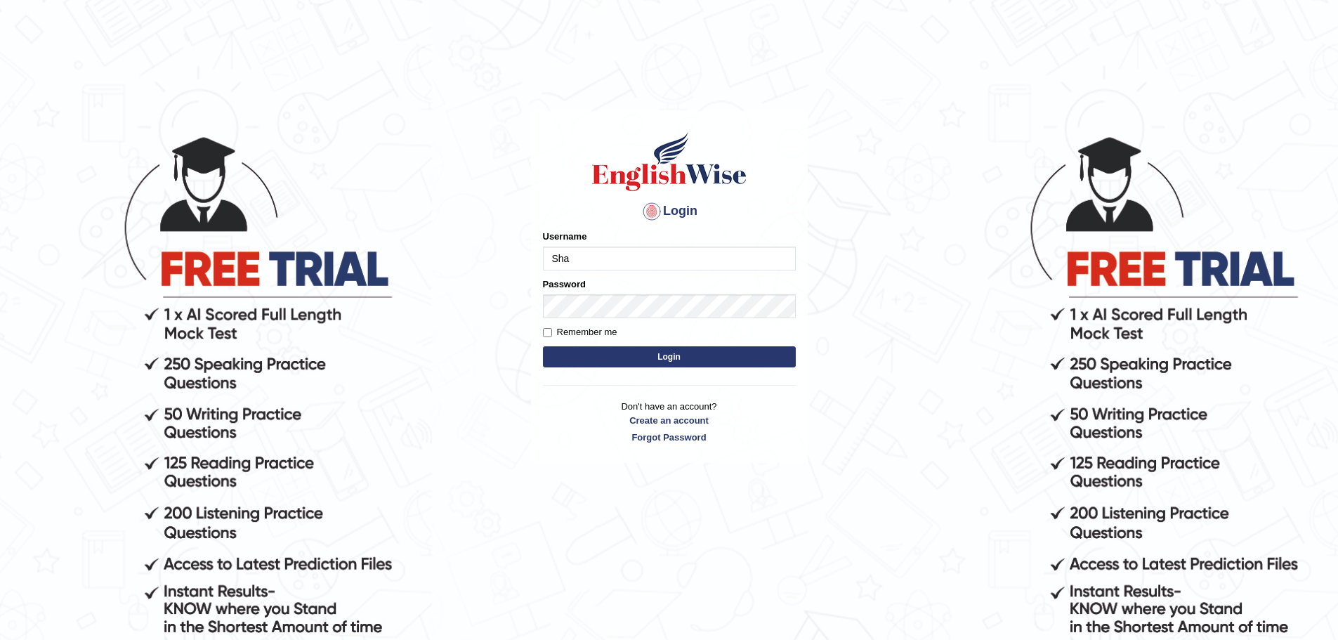
type input "shalvin19"
click at [545, 334] on input "Remember me" at bounding box center [547, 332] width 9 height 9
checkbox input "true"
click at [578, 360] on button "Login" at bounding box center [669, 356] width 253 height 21
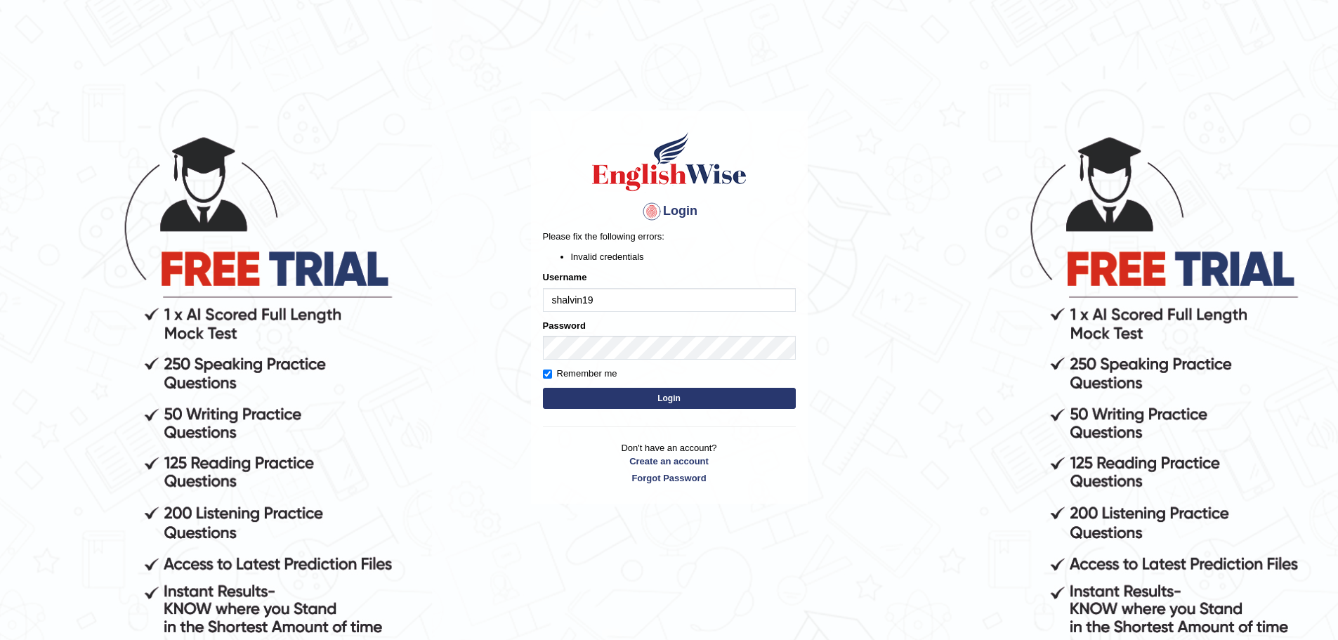
click at [558, 299] on input "shalvin19" at bounding box center [669, 300] width 253 height 24
type input "Shalvin19"
click at [623, 400] on button "Login" at bounding box center [669, 398] width 253 height 21
click at [687, 483] on link "Forgot Password" at bounding box center [669, 477] width 253 height 13
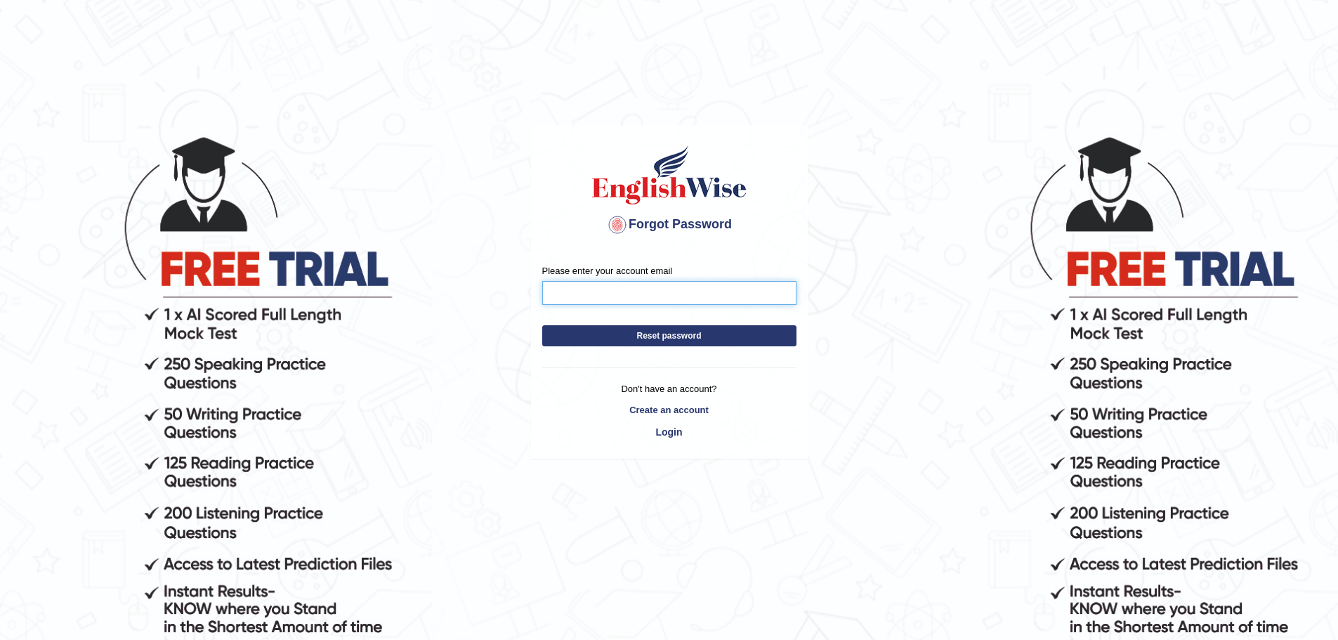
click at [570, 301] on input "Please enter your account email" at bounding box center [669, 293] width 254 height 24
type input "[EMAIL_ADDRESS][DOMAIN_NAME]"
click at [626, 343] on button "Reset password" at bounding box center [669, 335] width 254 height 21
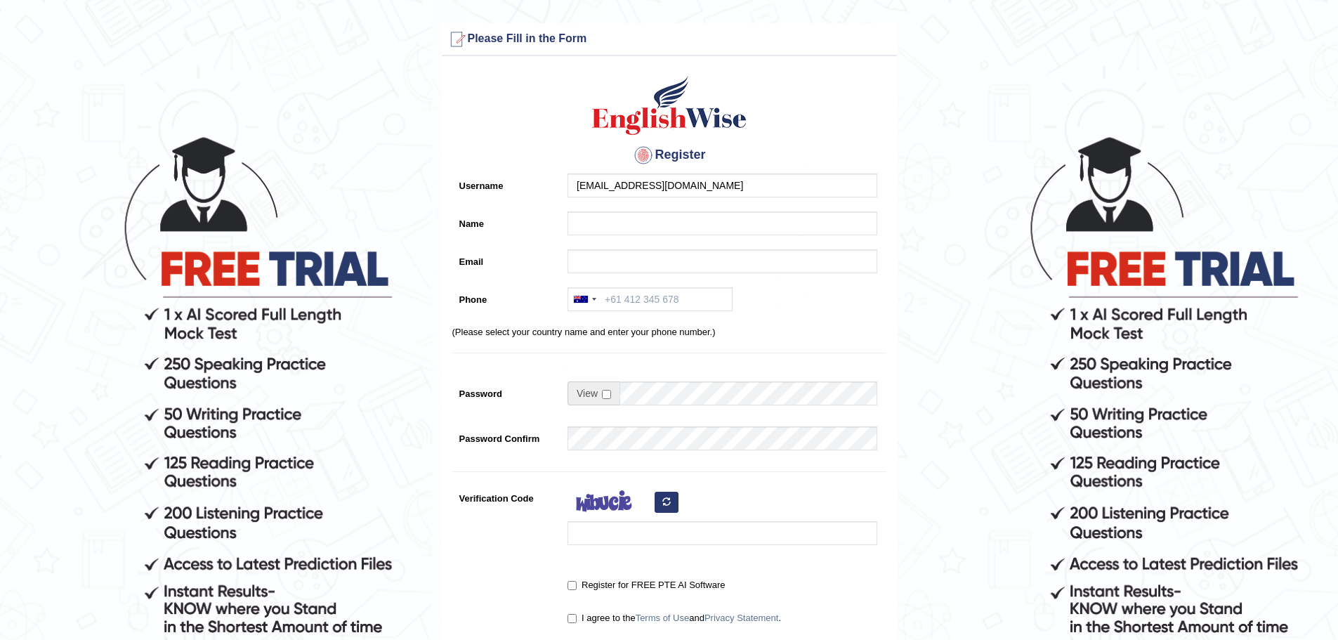
type input "[EMAIL_ADDRESS][DOMAIN_NAME]"
click at [633, 224] on input "Name" at bounding box center [723, 223] width 310 height 24
type input "[PERSON_NAME]"
type input "[EMAIL_ADDRESS][DOMAIN_NAME]"
type input "+61451980373"
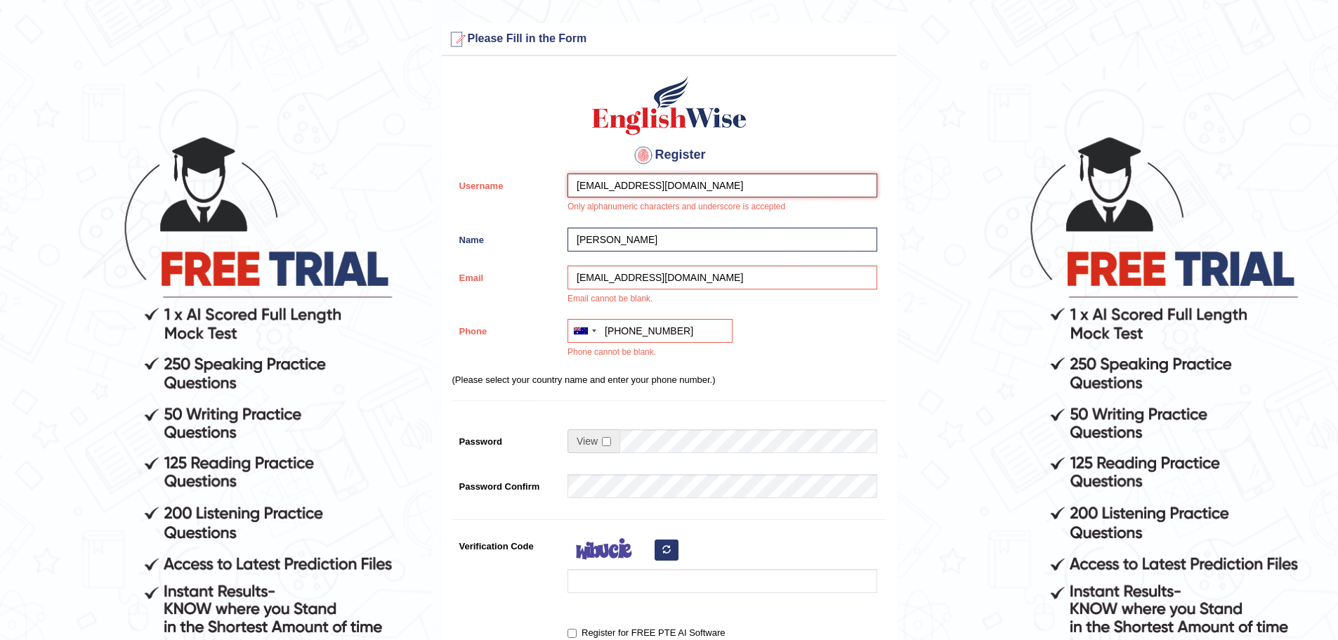
drag, startPoint x: 712, startPoint y: 192, endPoint x: 610, endPoint y: 193, distance: 102.6
click at [610, 193] on input "[EMAIL_ADDRESS][DOMAIN_NAME]" at bounding box center [723, 186] width 310 height 24
type input "shalvin19"
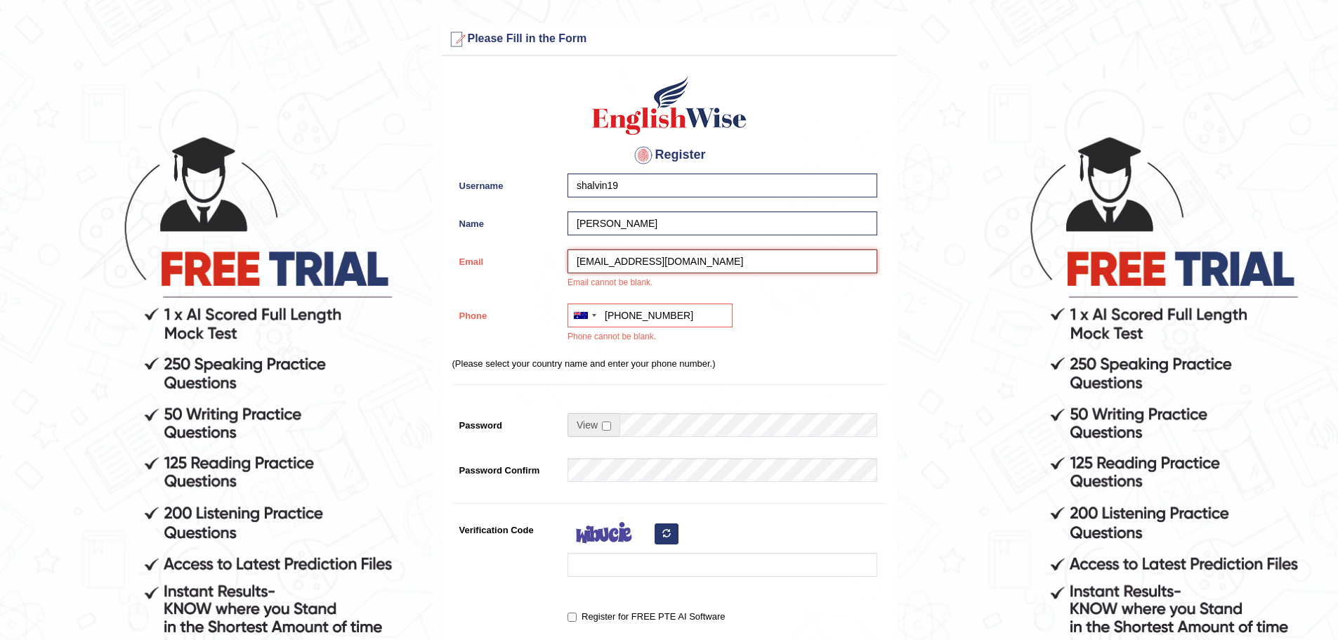
click at [729, 262] on input "[EMAIL_ADDRESS][DOMAIN_NAME]" at bounding box center [723, 261] width 310 height 24
click at [578, 263] on input "[EMAIL_ADDRESS][DOMAIN_NAME]" at bounding box center [723, 261] width 310 height 24
click at [850, 320] on div "Australia +61 India (भारत) +91 New Zealand +64 United States +1 Canada +1 Unite…" at bounding box center [719, 327] width 317 height 47
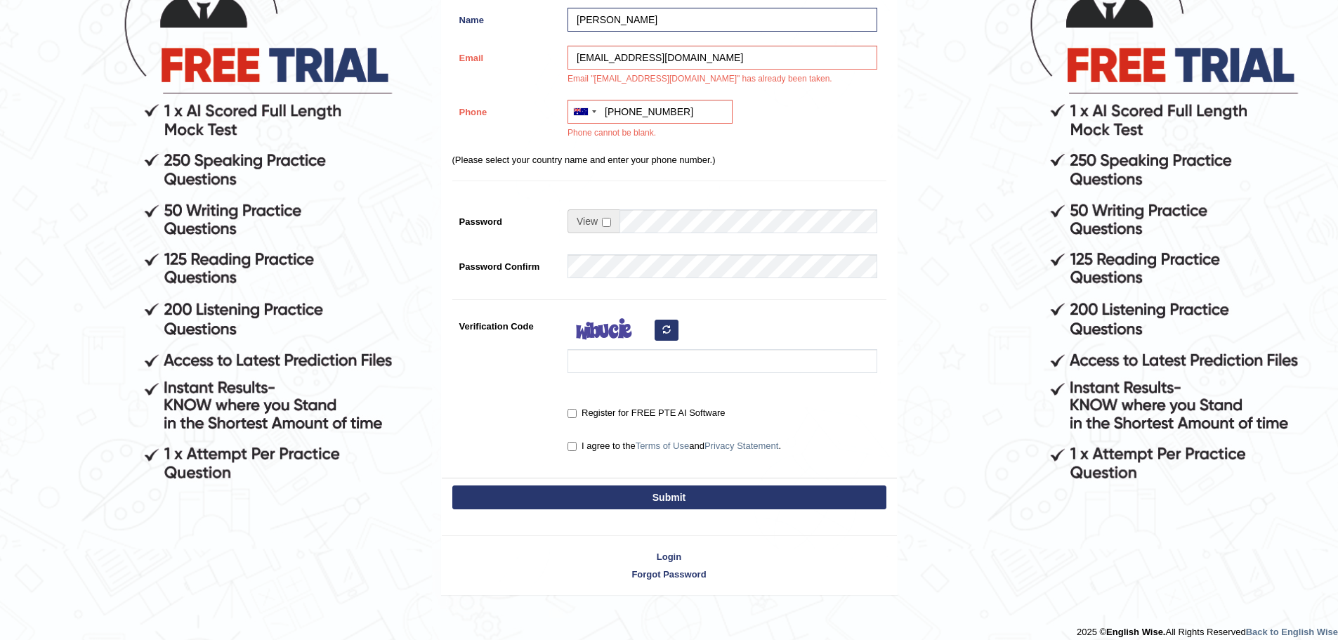
scroll to position [216, 0]
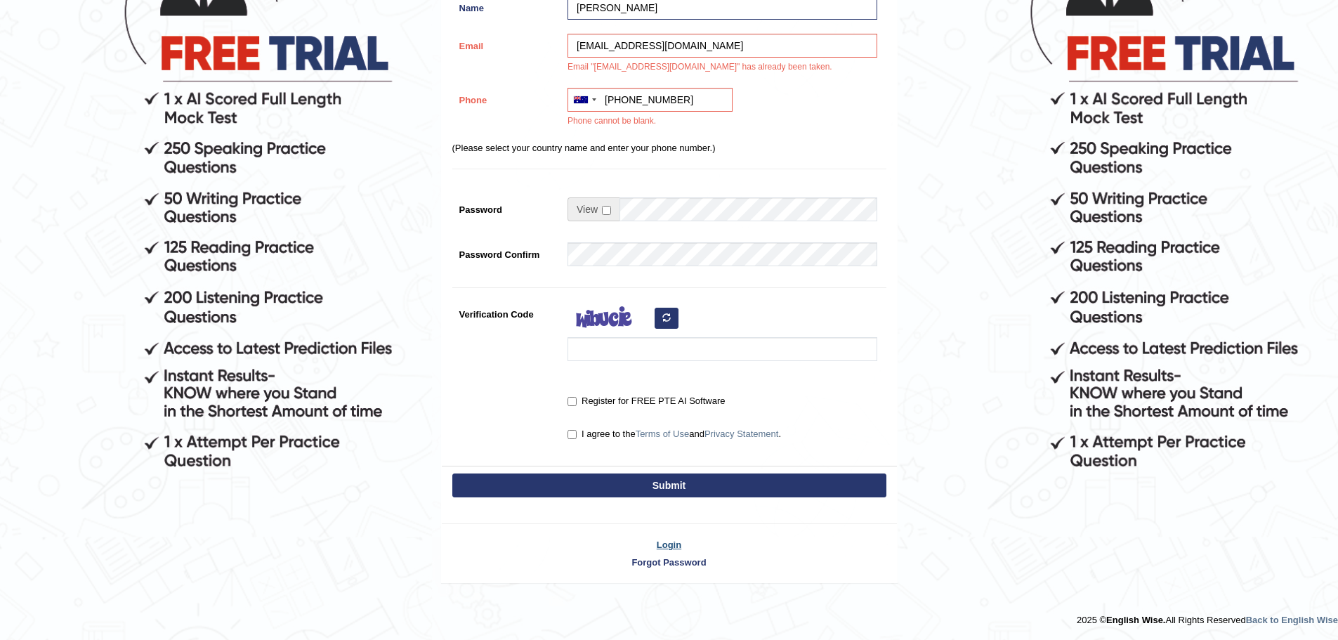
click at [666, 542] on link "Login" at bounding box center [669, 544] width 455 height 13
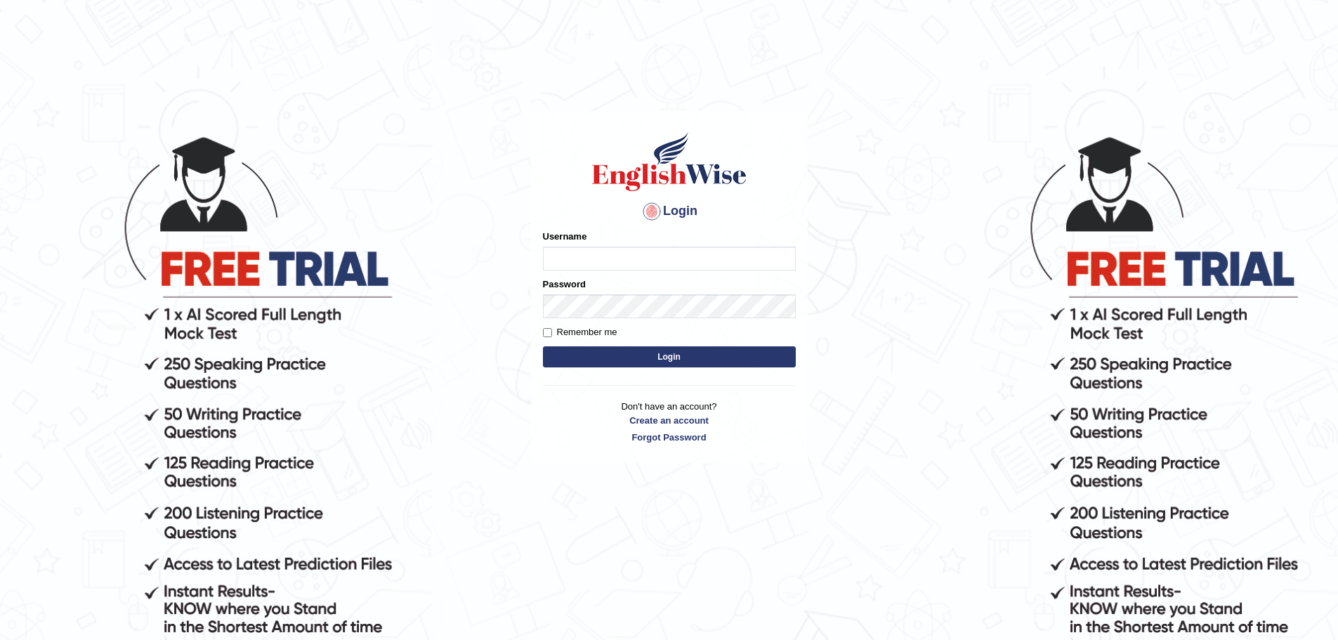
click at [600, 260] on input "Username" at bounding box center [669, 259] width 253 height 24
type input "[EMAIL_ADDRESS][DOMAIN_NAME]"
click at [552, 334] on label "Remember me" at bounding box center [580, 332] width 74 height 14
click at [552, 334] on input "Remember me" at bounding box center [547, 332] width 9 height 9
checkbox input "true"
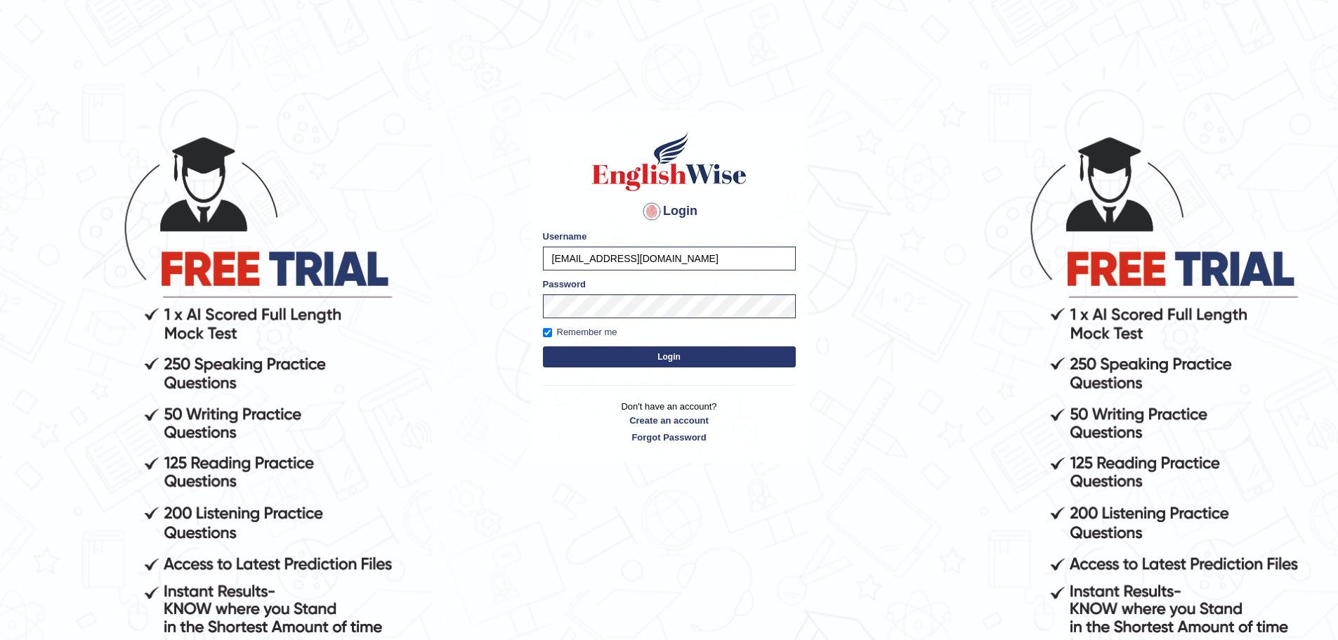
click at [575, 353] on button "Login" at bounding box center [669, 356] width 253 height 21
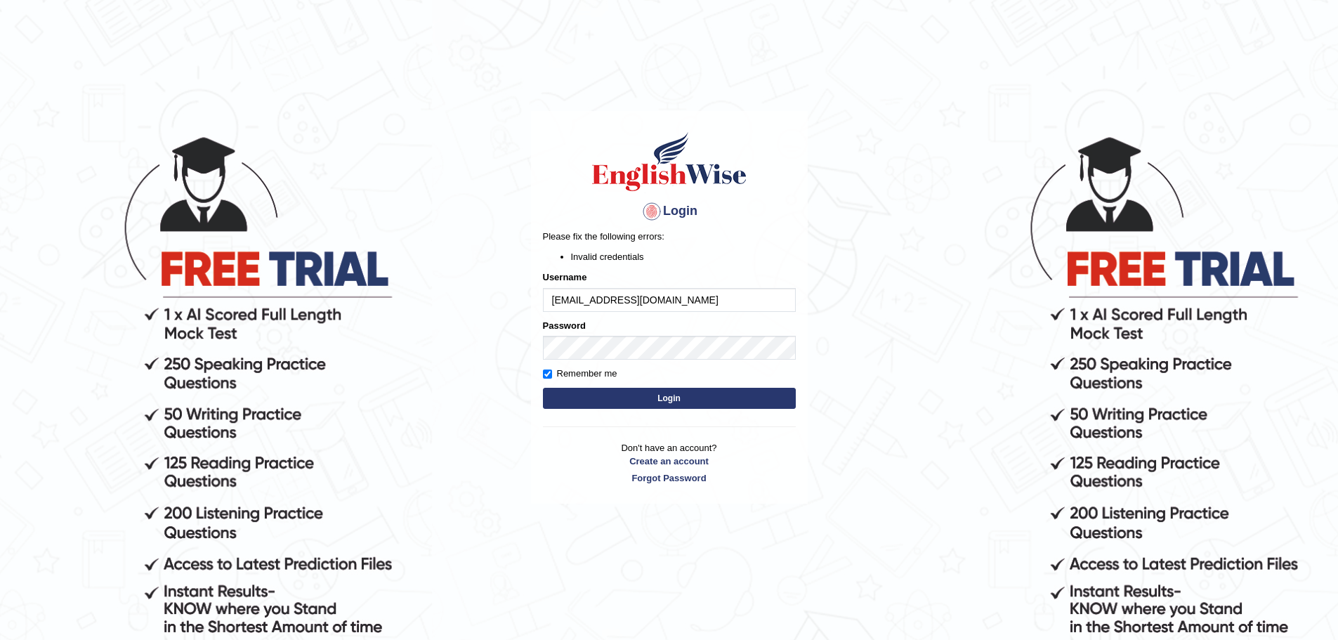
drag, startPoint x: 689, startPoint y: 299, endPoint x: 535, endPoint y: 305, distance: 154.0
click at [535, 305] on div "Login Please fix the following errors: Invalid credentials Username [EMAIL_ADDR…" at bounding box center [669, 307] width 277 height 393
type input "Shalvin19"
click at [570, 513] on div "Login Please fix the following errors: Invalid credentials Username Shalvin19 P…" at bounding box center [669, 387] width 281 height 640
click at [632, 398] on button "Login" at bounding box center [669, 398] width 253 height 21
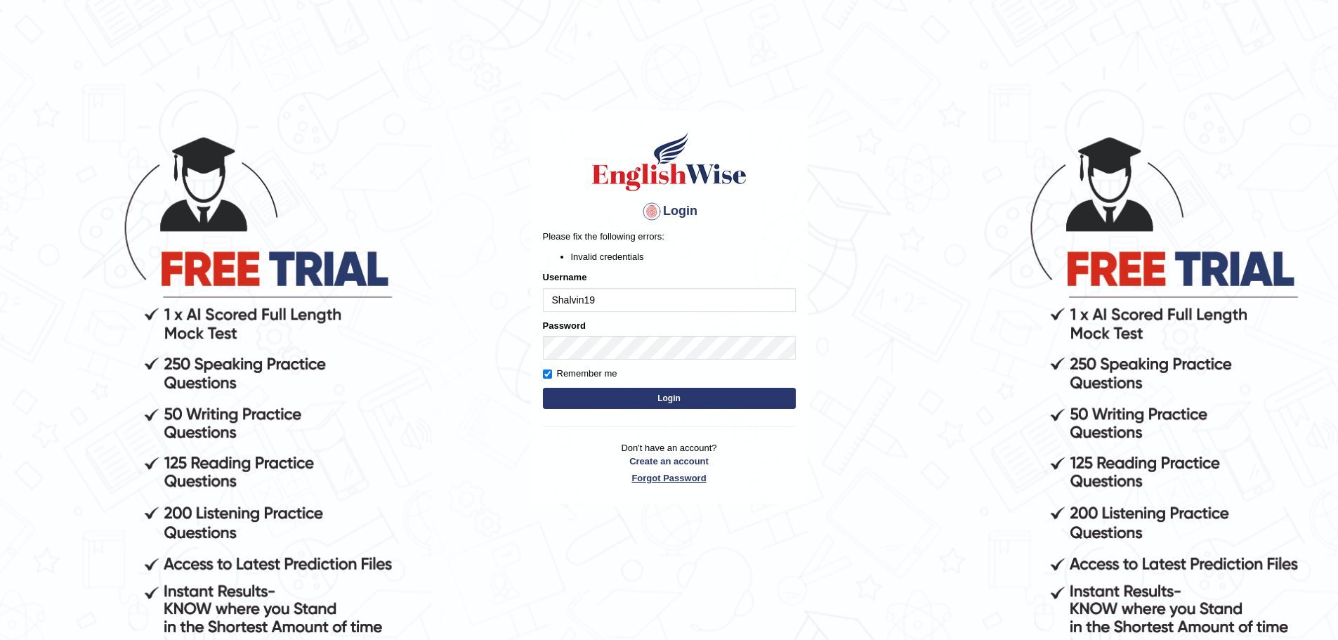
click at [674, 481] on link "Forgot Password" at bounding box center [669, 477] width 253 height 13
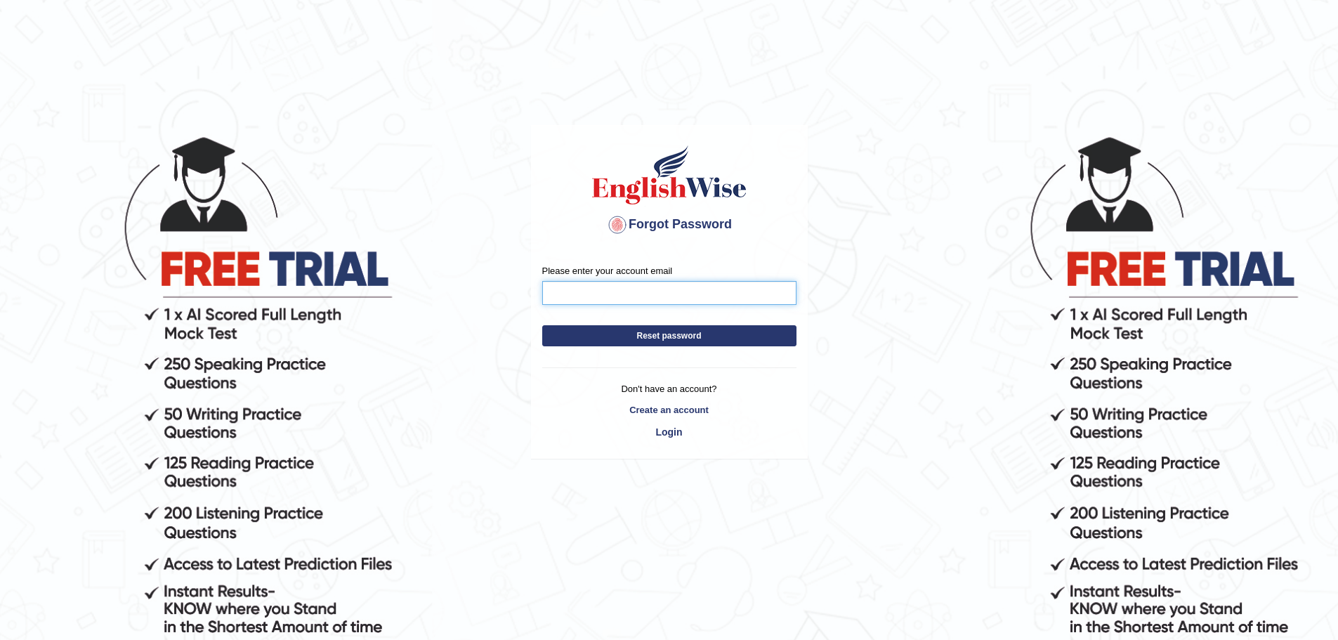
click at [556, 294] on input "Please enter your account email" at bounding box center [669, 293] width 254 height 24
type input "[EMAIL_ADDRESS][DOMAIN_NAME]"
click at [637, 333] on button "Reset password" at bounding box center [669, 335] width 254 height 21
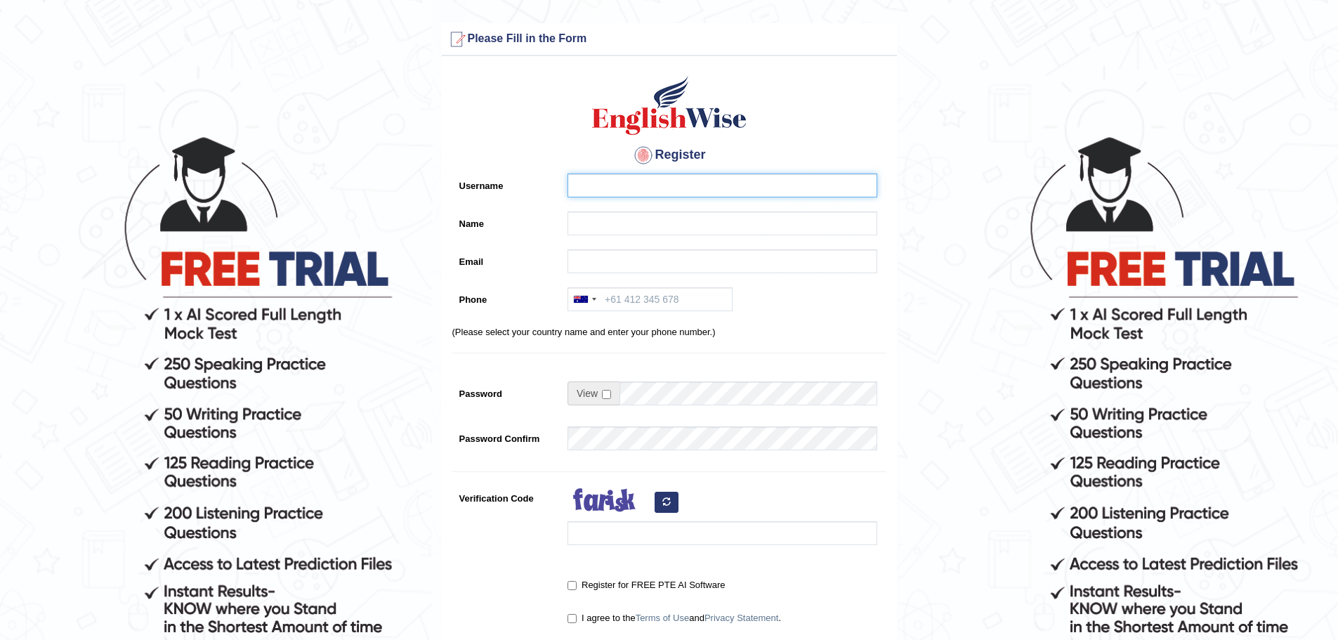
click at [608, 181] on input "Username" at bounding box center [723, 186] width 310 height 24
type input "shalvin19"
click at [594, 217] on input "Name" at bounding box center [723, 223] width 310 height 24
type input "[PERSON_NAME]"
type input "[EMAIL_ADDRESS][DOMAIN_NAME]"
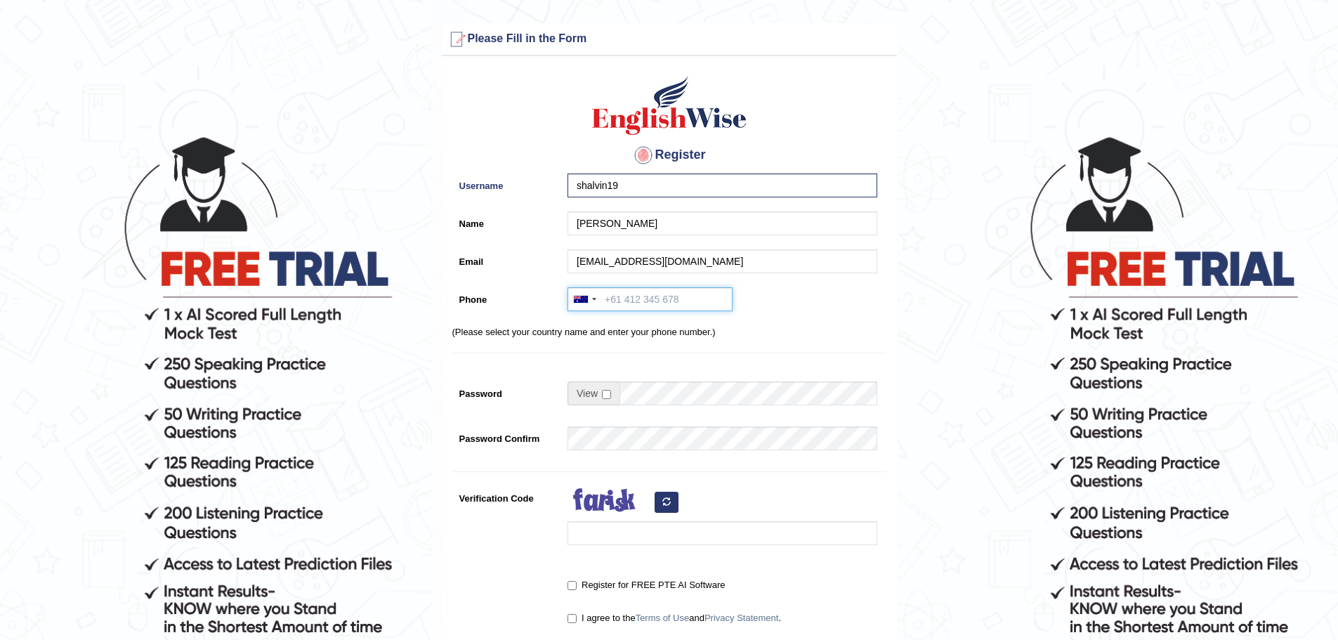
type input "[PHONE_NUMBER]"
